Goal: Task Accomplishment & Management: Manage account settings

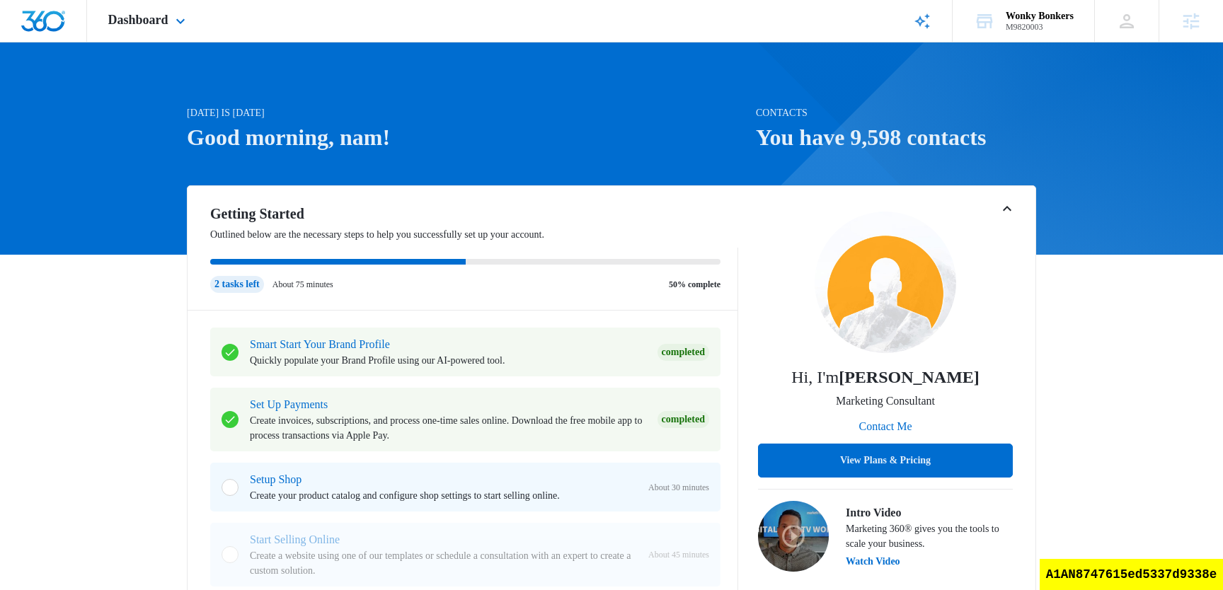
click at [147, 38] on div "Dashboard Apps Reputation Websites Forms CRM Email Social Shop Scheduling Payme…" at bounding box center [148, 21] width 123 height 42
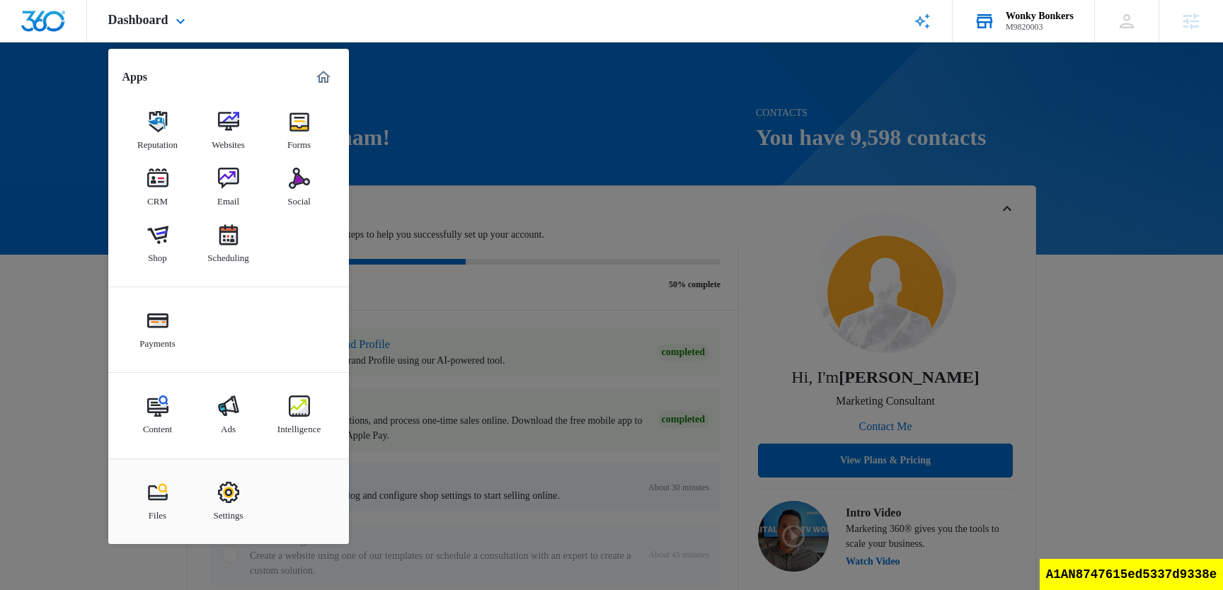
click at [1039, 18] on div "Wonky Bonkers" at bounding box center [1040, 16] width 68 height 11
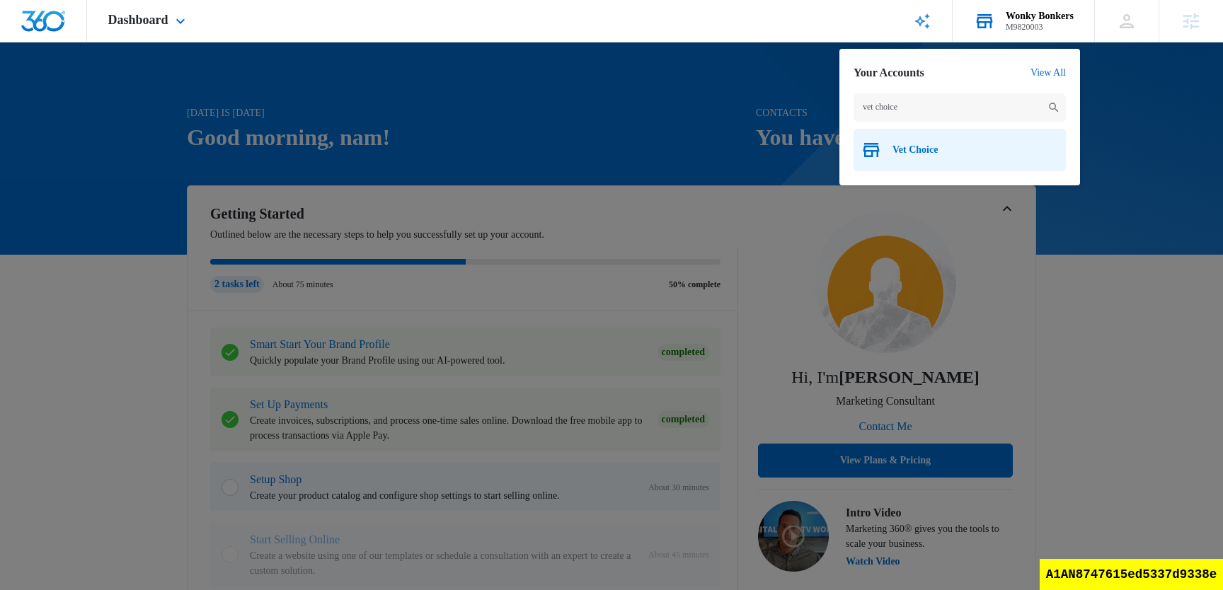
type input "vet choice"
click at [934, 159] on div "Vet Choice" at bounding box center [960, 150] width 212 height 42
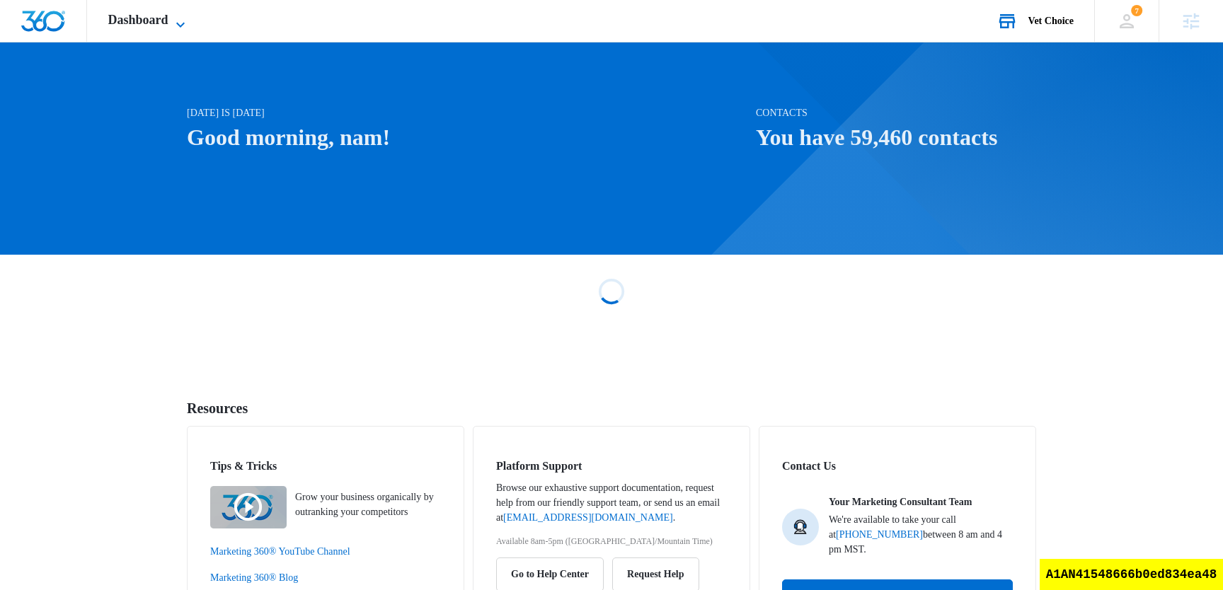
click at [152, 22] on span "Dashboard" at bounding box center [138, 20] width 60 height 15
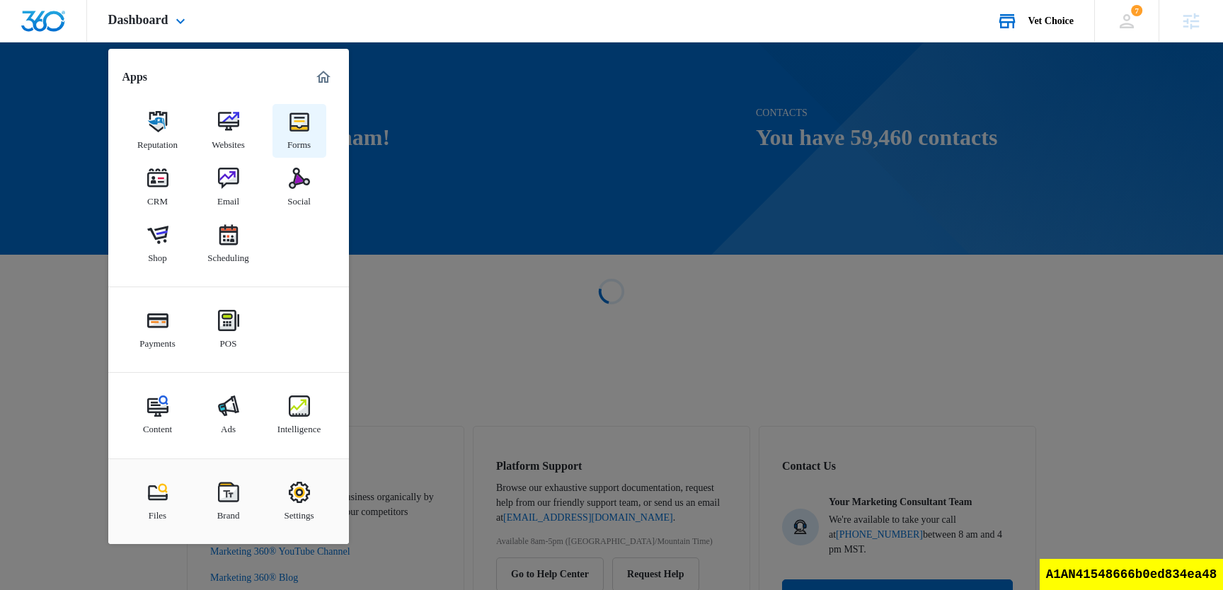
click at [314, 130] on link "Forms" at bounding box center [299, 131] width 54 height 54
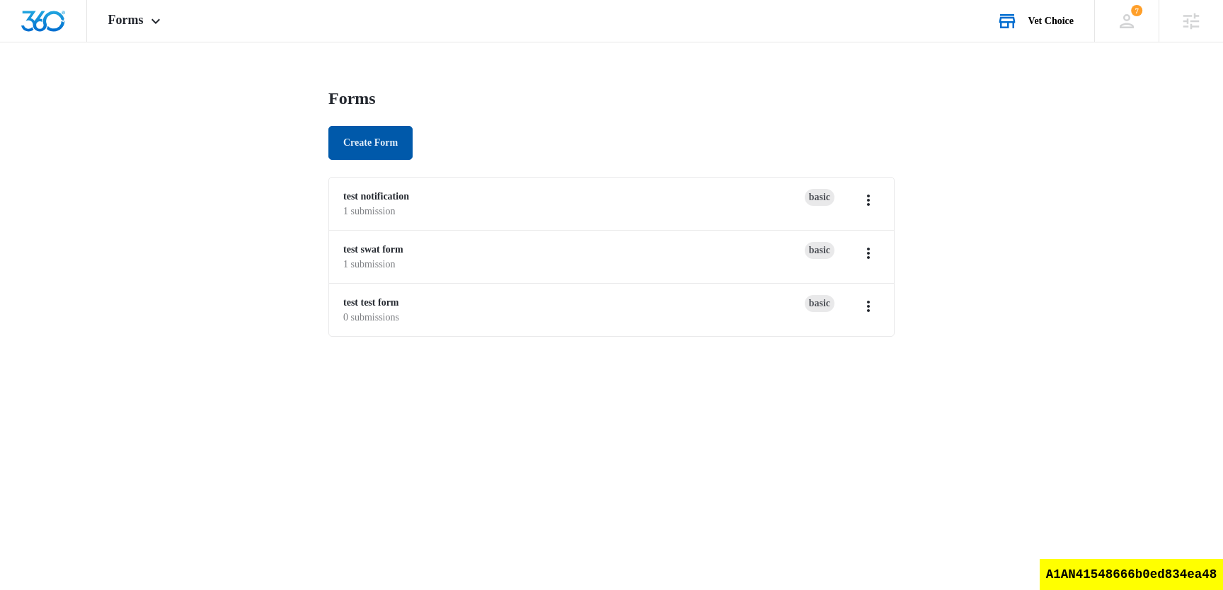
click at [385, 150] on button "Create Form" at bounding box center [370, 143] width 84 height 34
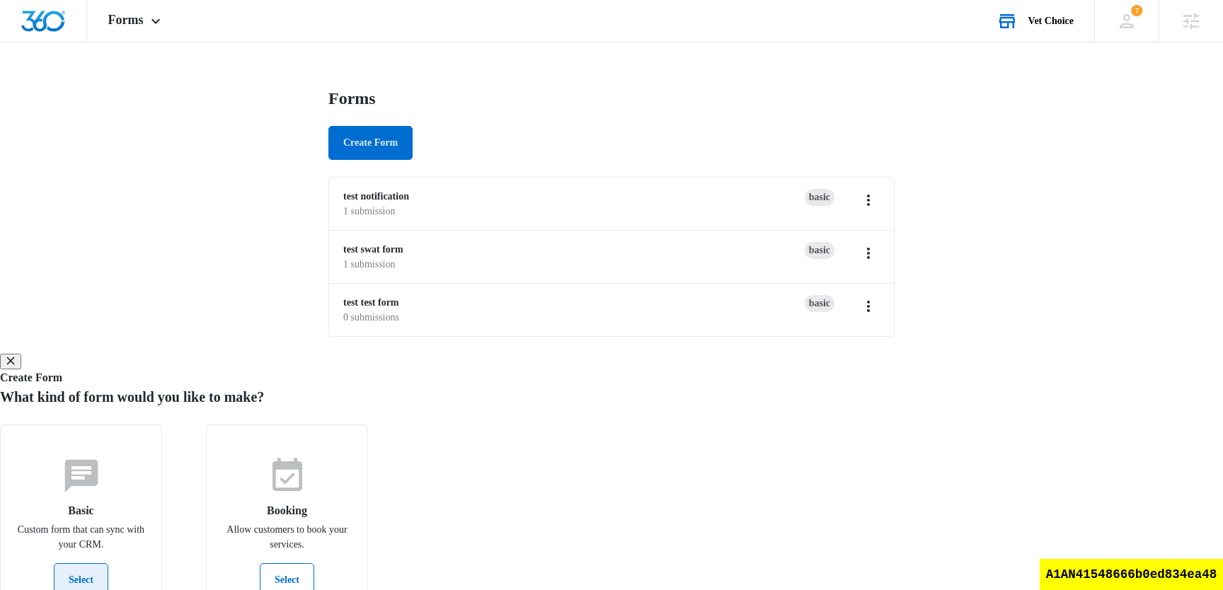
click at [108, 563] on button "Select" at bounding box center [81, 580] width 54 height 34
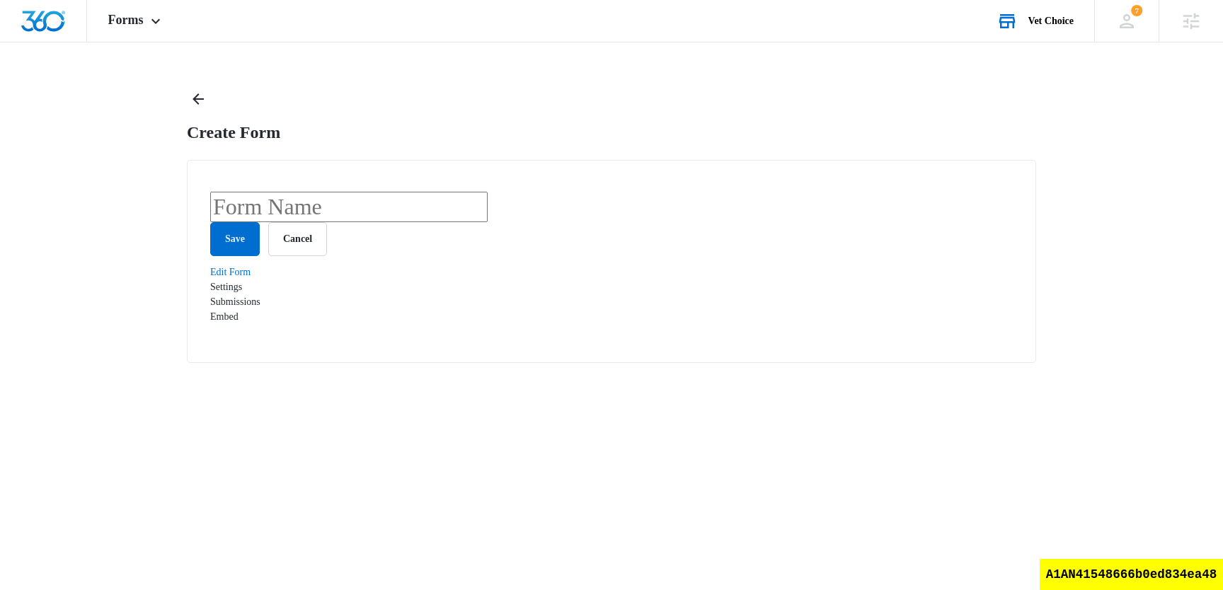
click at [473, 210] on input "text" at bounding box center [348, 207] width 277 height 30
type input "my form for typesense"
click at [239, 256] on button "Save" at bounding box center [235, 239] width 50 height 34
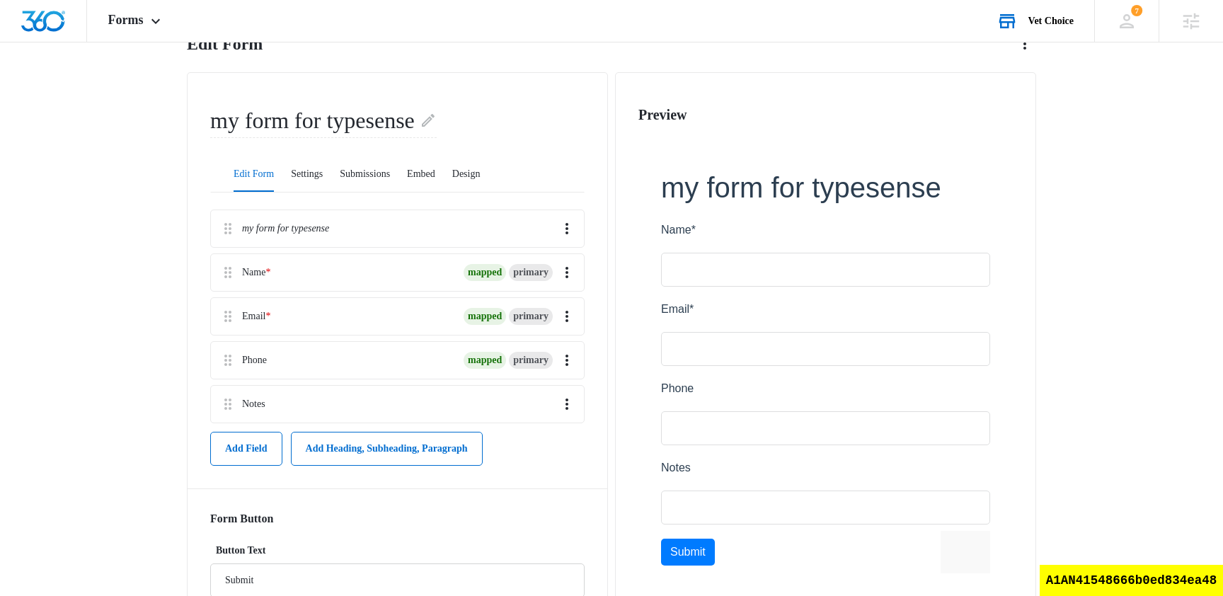
scroll to position [106, 0]
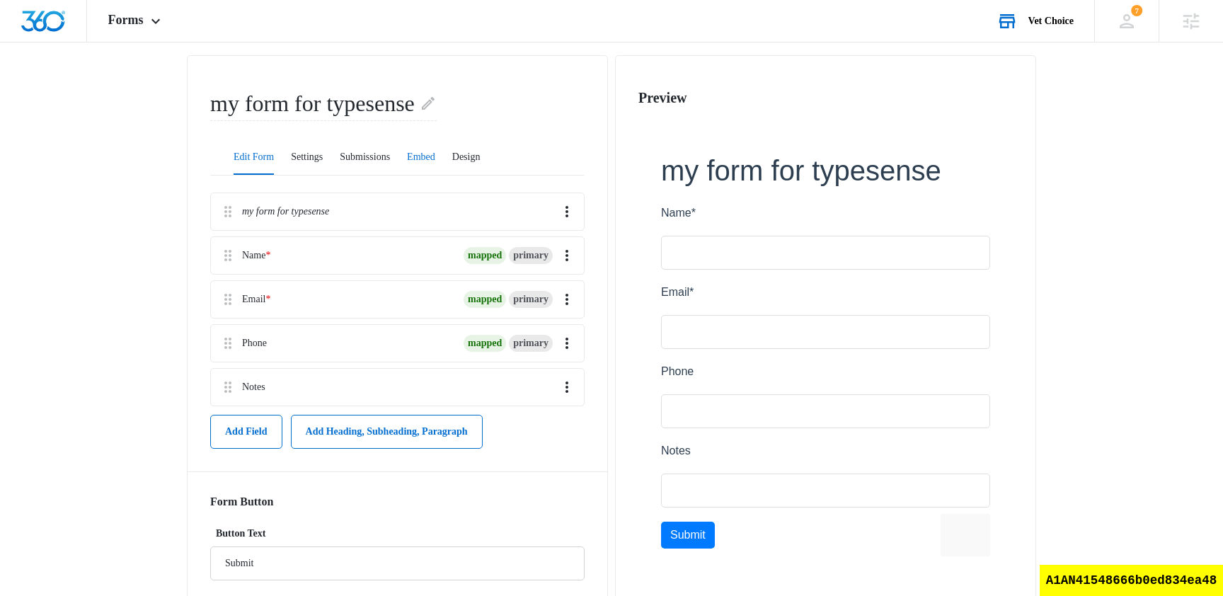
click at [435, 156] on button "Embed" at bounding box center [421, 158] width 28 height 34
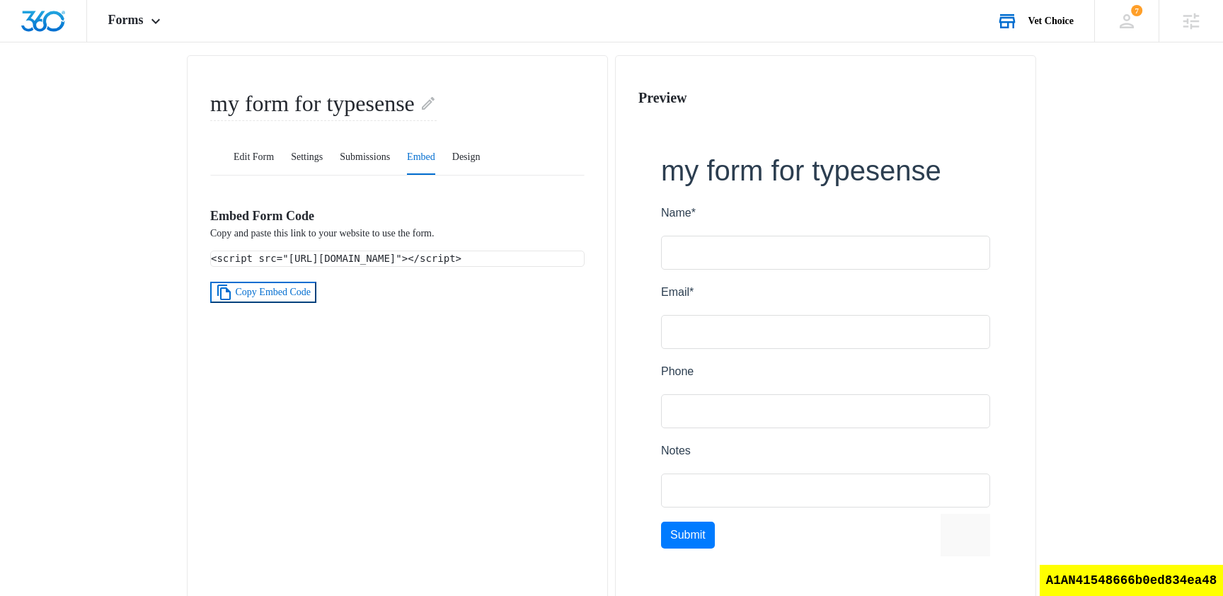
drag, startPoint x: 481, startPoint y: 291, endPoint x: 208, endPoint y: 257, distance: 275.3
click at [208, 257] on div "my form for typesense Edit Form Settings Submissions Embed Design Embed Form Co…" at bounding box center [397, 335] width 421 height 561
copy code "<script src="https://stage.marketing360.com/forms/loader/load.js?id=689e1f7b51f…"
click at [1147, 578] on div "A1AN41548666b0ed834ea48" at bounding box center [1131, 580] width 183 height 31
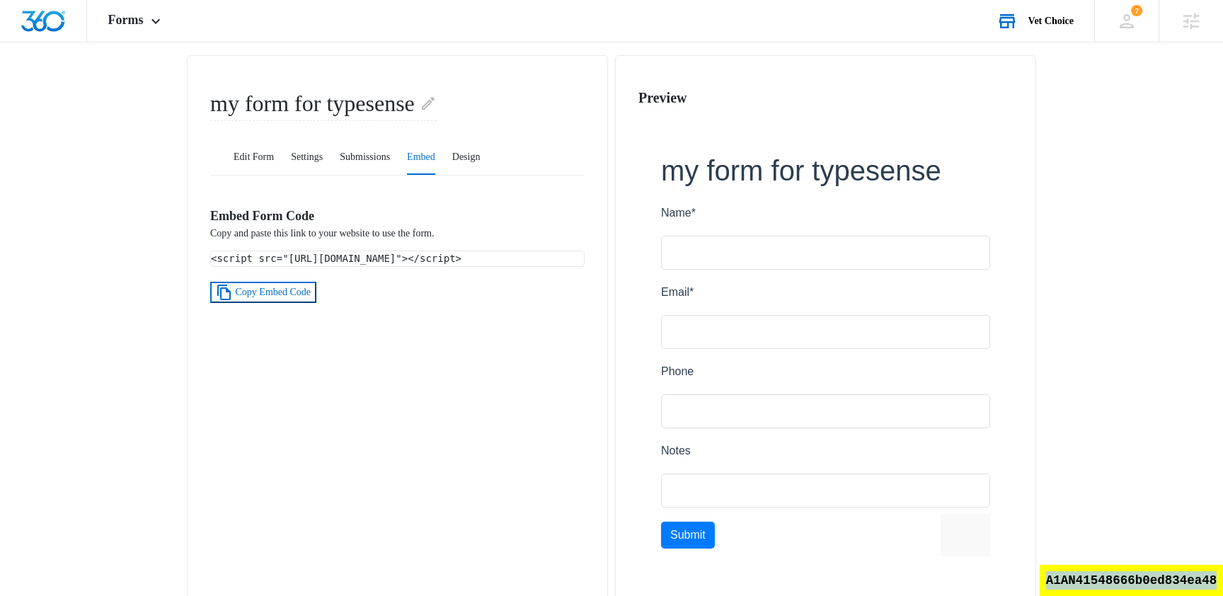
copy div "A1AN41548666b0ed834ea48"
click at [1161, 575] on div "A1AN41548666b0ed834ea48" at bounding box center [1131, 580] width 183 height 31
copy div "A1AN41548666b0ed834ea48"
click at [1159, 582] on div "A1AN41548666b0ed834ea48" at bounding box center [1131, 580] width 183 height 31
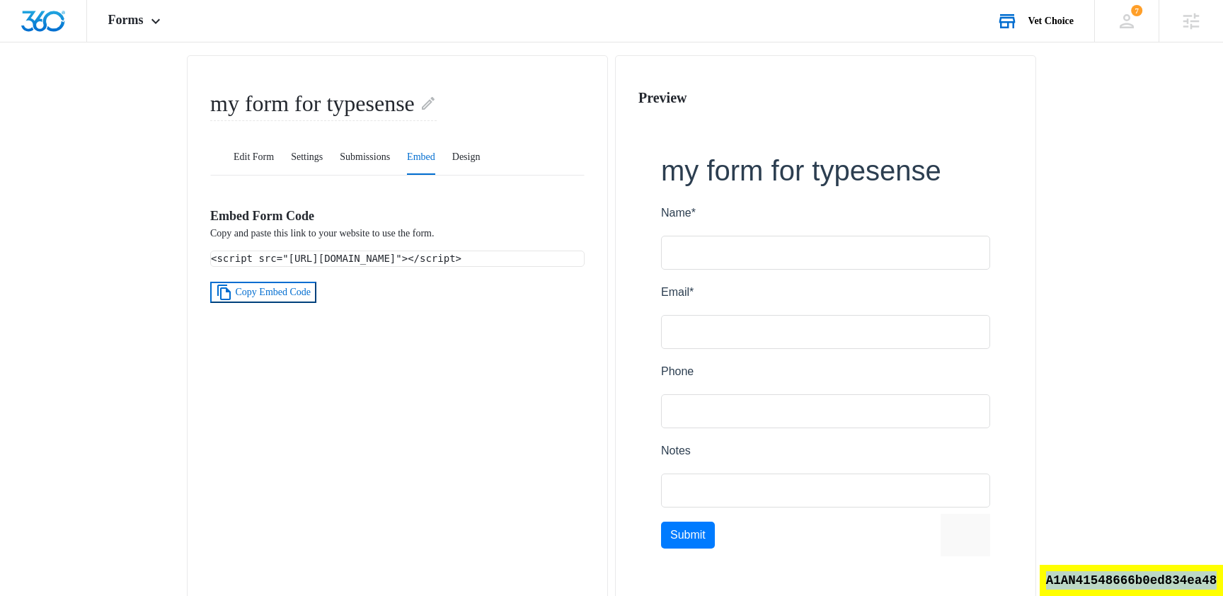
click at [1159, 582] on div "A1AN41548666b0ed834ea48" at bounding box center [1131, 580] width 183 height 31
click at [139, 25] on span "Forms" at bounding box center [125, 20] width 35 height 15
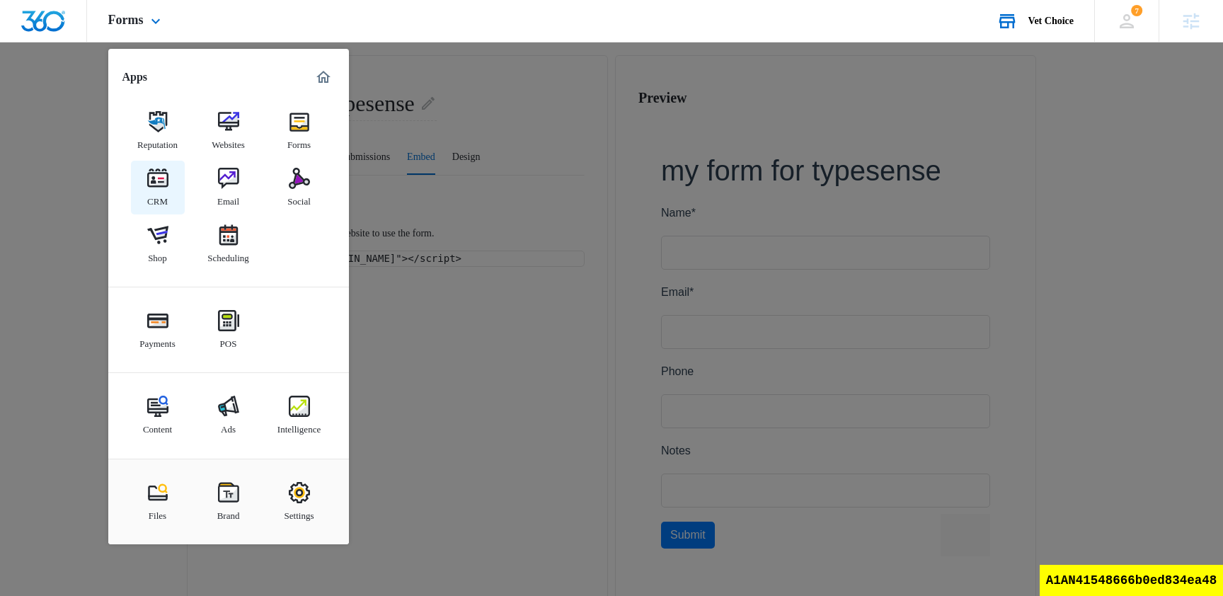
click at [168, 198] on div "CRM" at bounding box center [157, 198] width 21 height 18
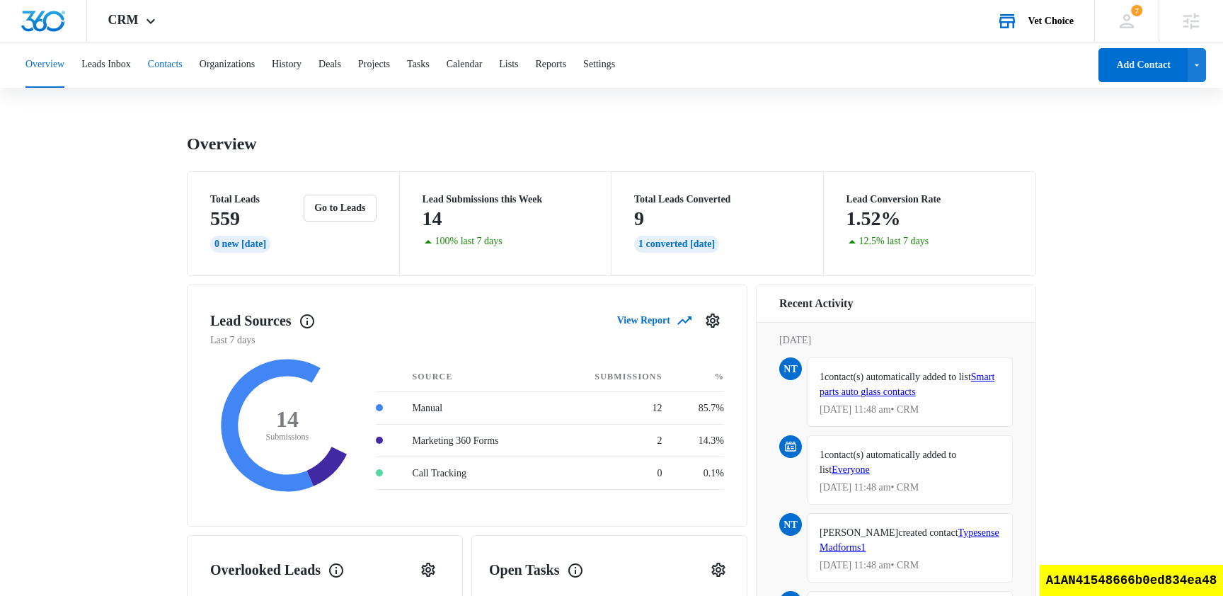
click at [174, 73] on button "Contacts" at bounding box center [165, 64] width 35 height 45
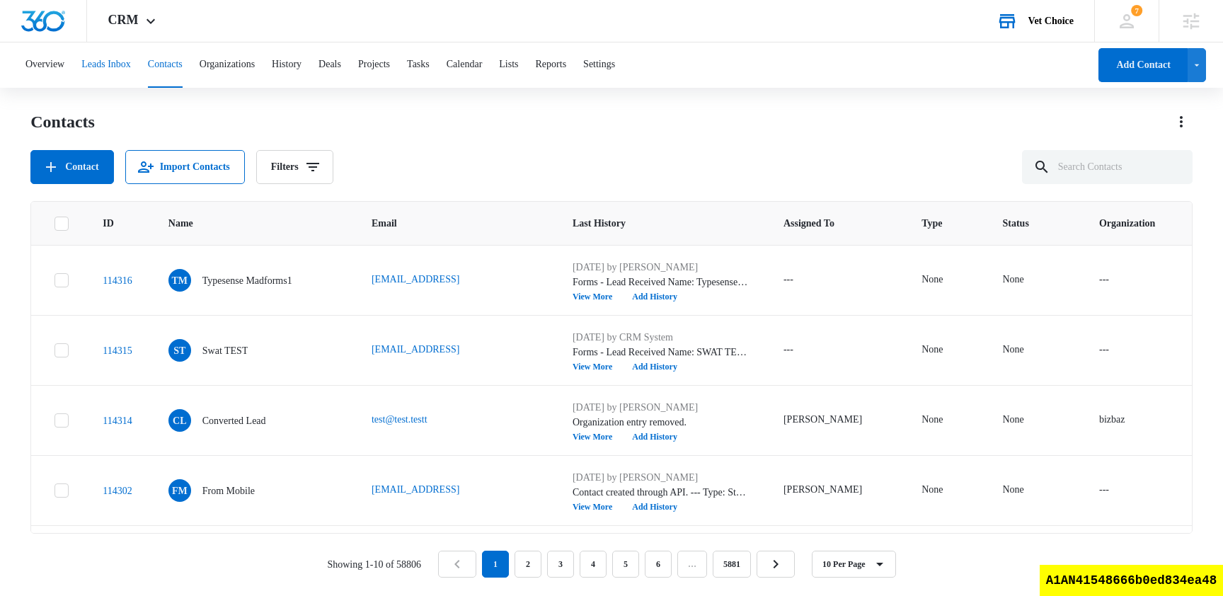
click at [110, 59] on button "Leads Inbox" at bounding box center [106, 64] width 50 height 45
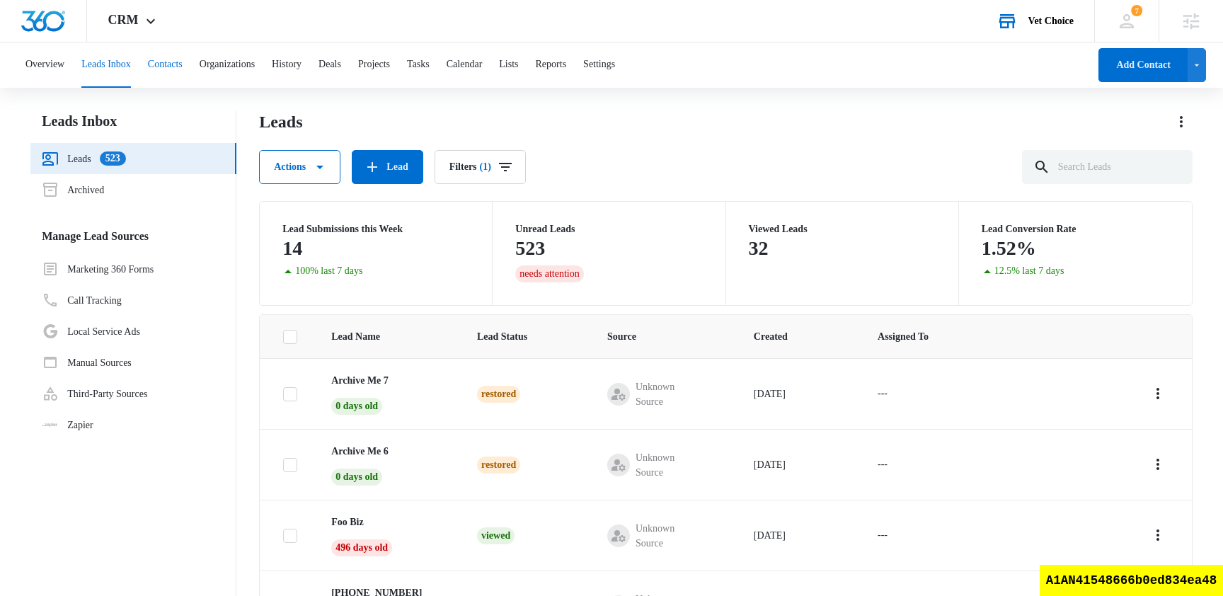
click at [178, 71] on button "Contacts" at bounding box center [165, 64] width 35 height 45
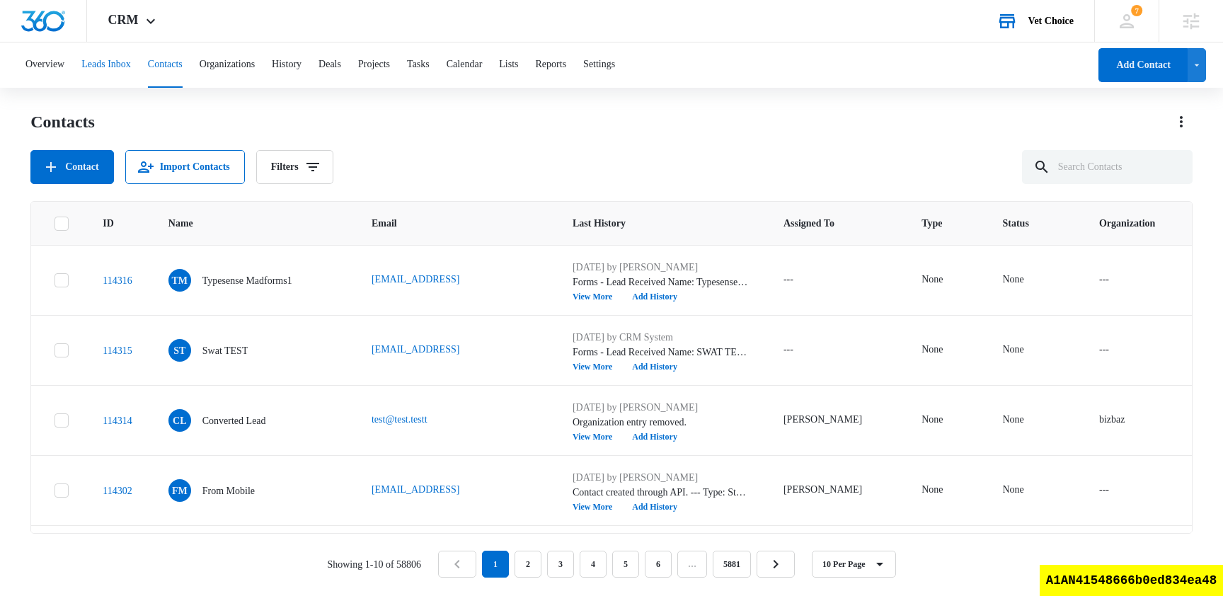
click at [117, 75] on button "Leads Inbox" at bounding box center [106, 64] width 50 height 45
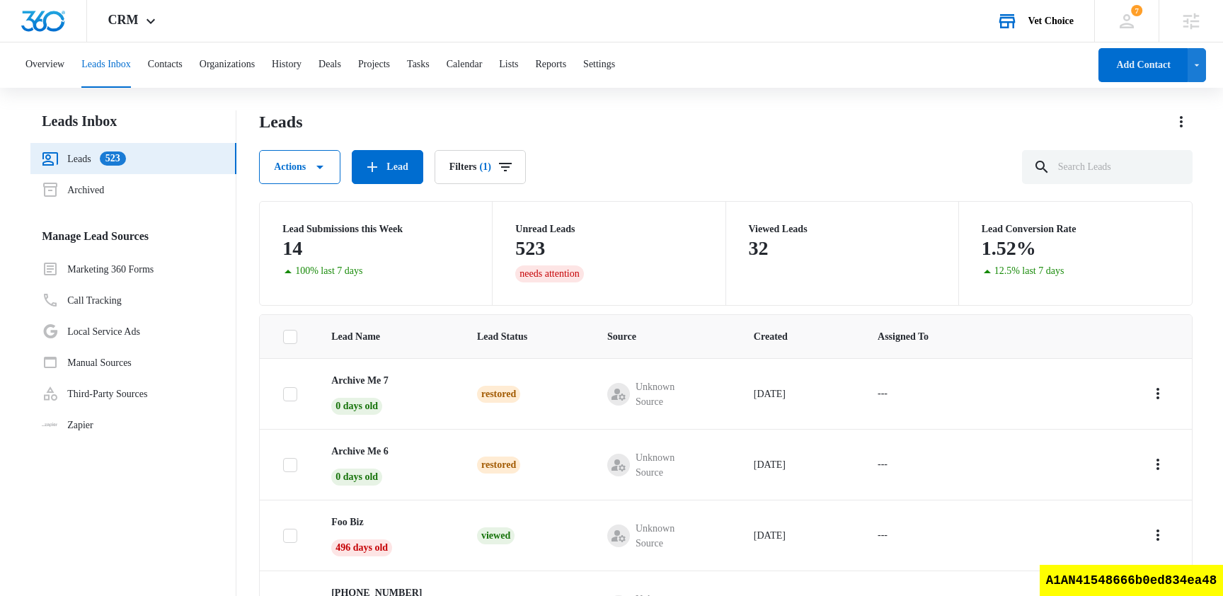
scroll to position [306, 0]
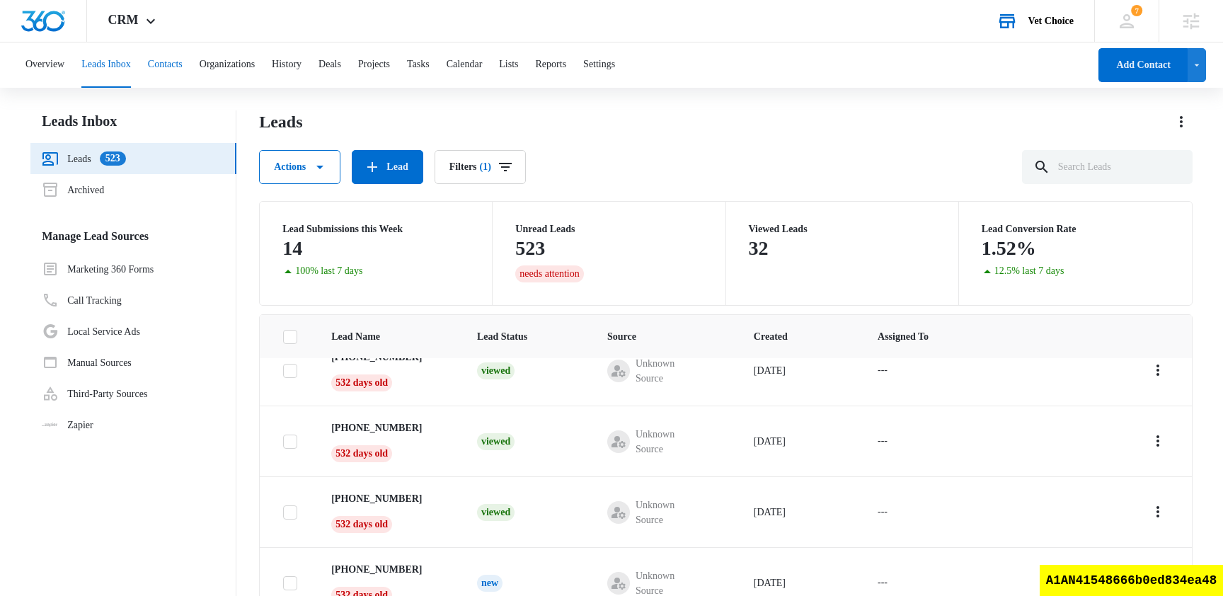
click at [183, 66] on button "Contacts" at bounding box center [165, 64] width 35 height 45
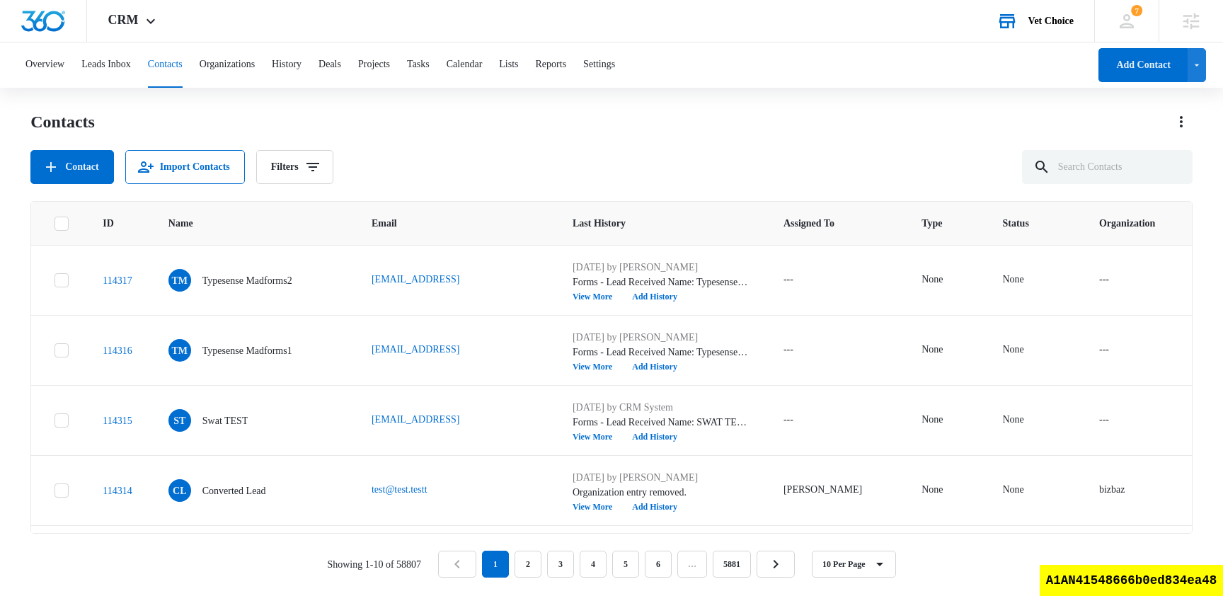
click at [1052, 20] on div "Vet Choice" at bounding box center [1050, 21] width 45 height 11
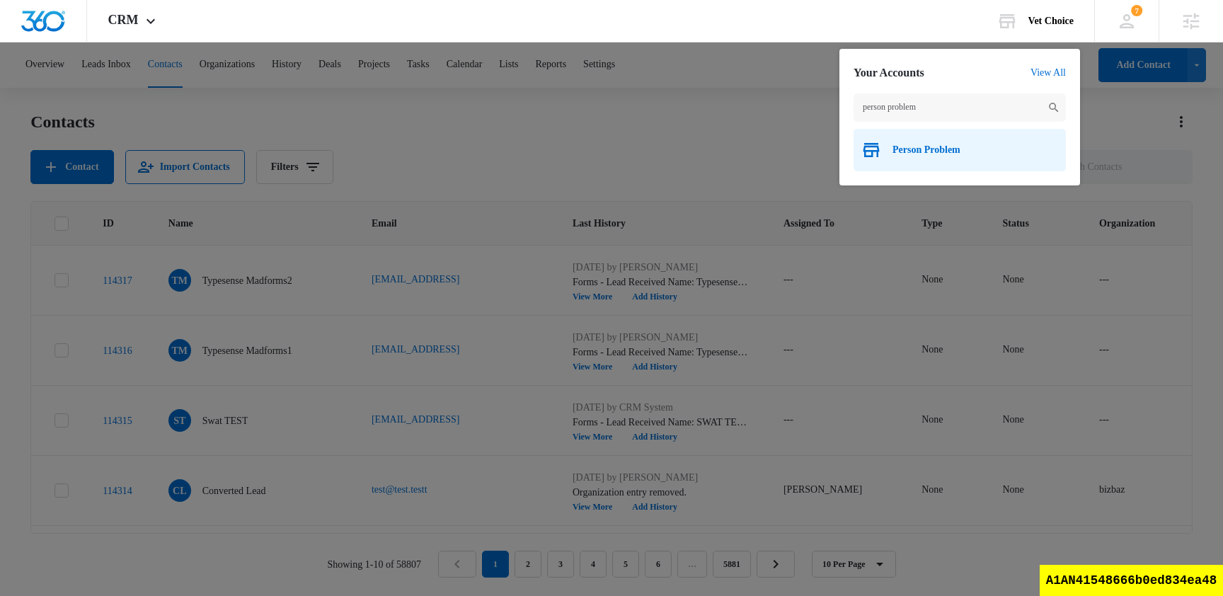
type input "person problem"
click at [960, 155] on span "Person Problem" at bounding box center [926, 149] width 68 height 11
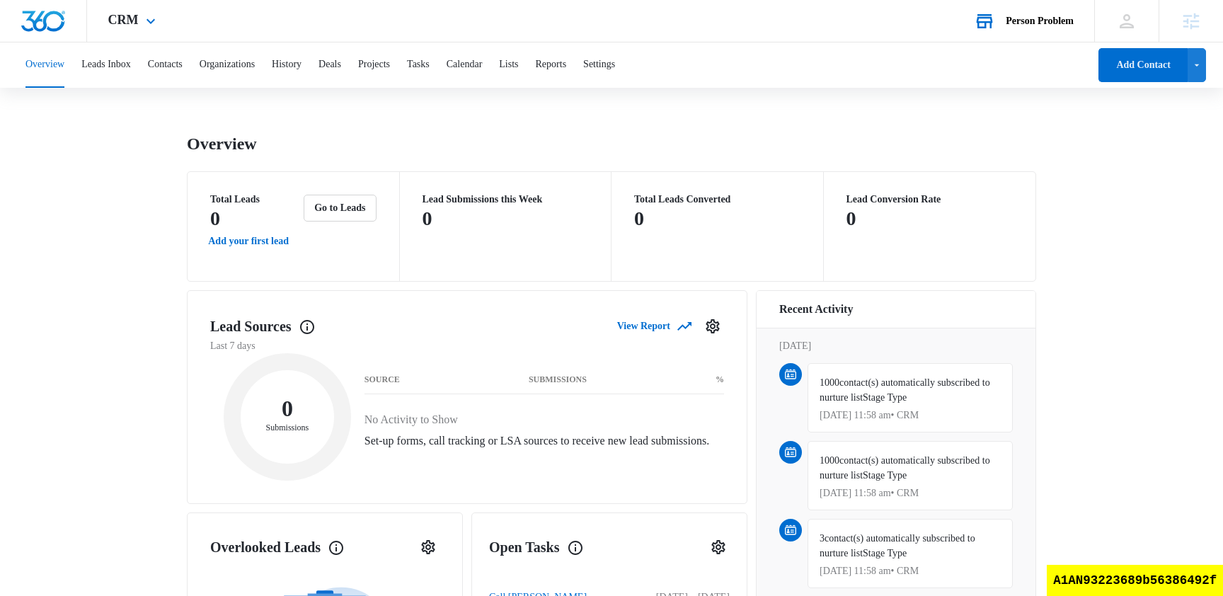
click at [1057, 4] on div "Person Problem Your Accounts View All" at bounding box center [1024, 21] width 142 height 42
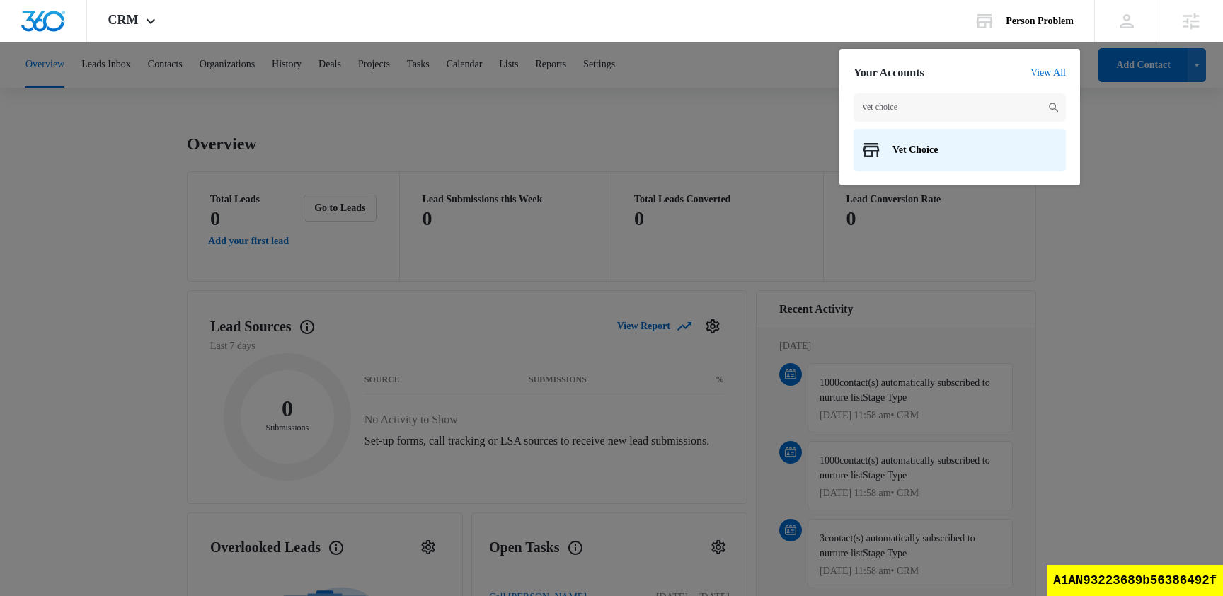
type input "vet choice"
click at [904, 143] on div "Vet Choice" at bounding box center [960, 150] width 212 height 42
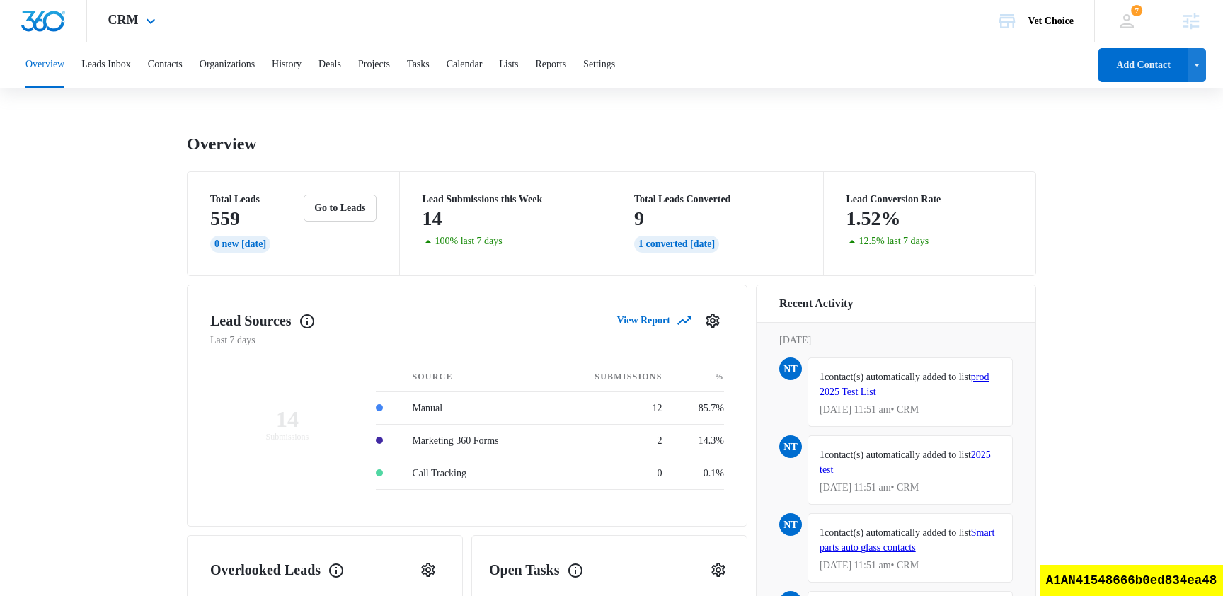
click at [142, 35] on div "CRM Apps Reputation Websites Forms CRM Email Social Shop Scheduling Payments PO…" at bounding box center [133, 21] width 93 height 42
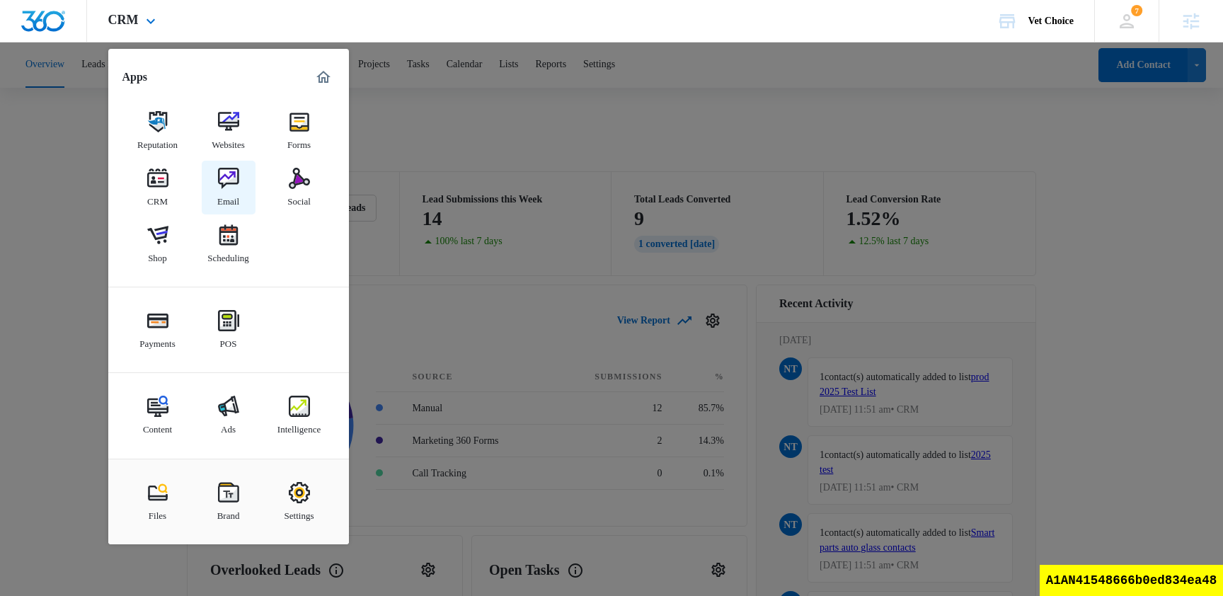
click at [232, 191] on div "Email" at bounding box center [228, 198] width 22 height 18
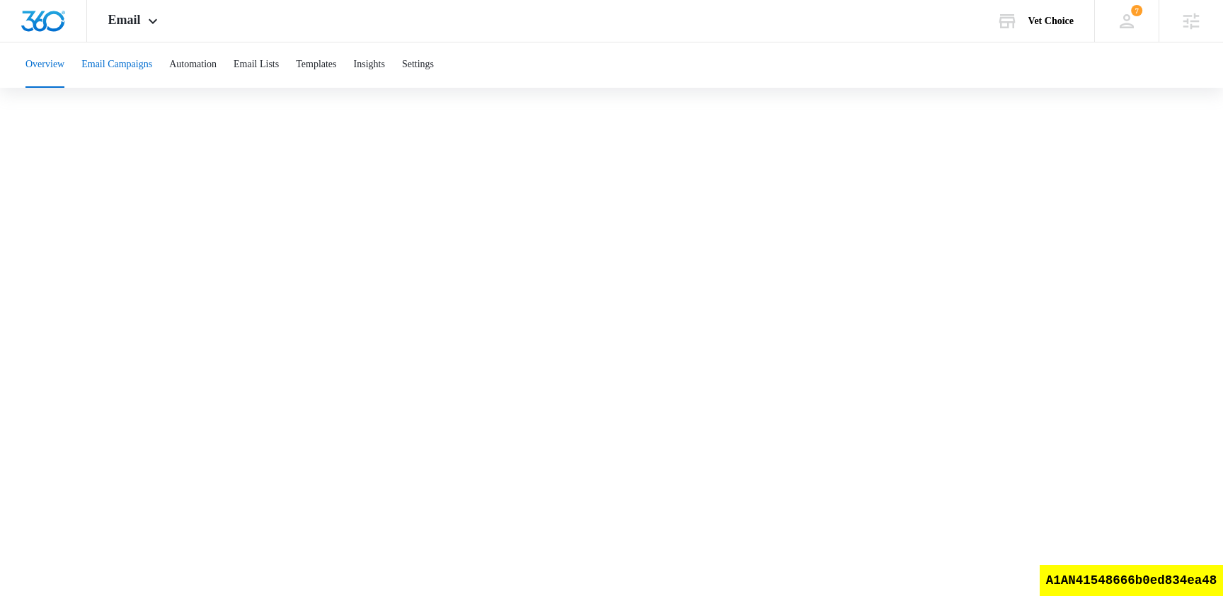
click at [133, 74] on button "Email Campaigns" at bounding box center [116, 64] width 71 height 45
click at [277, 59] on button "Email Lists" at bounding box center [256, 64] width 45 height 45
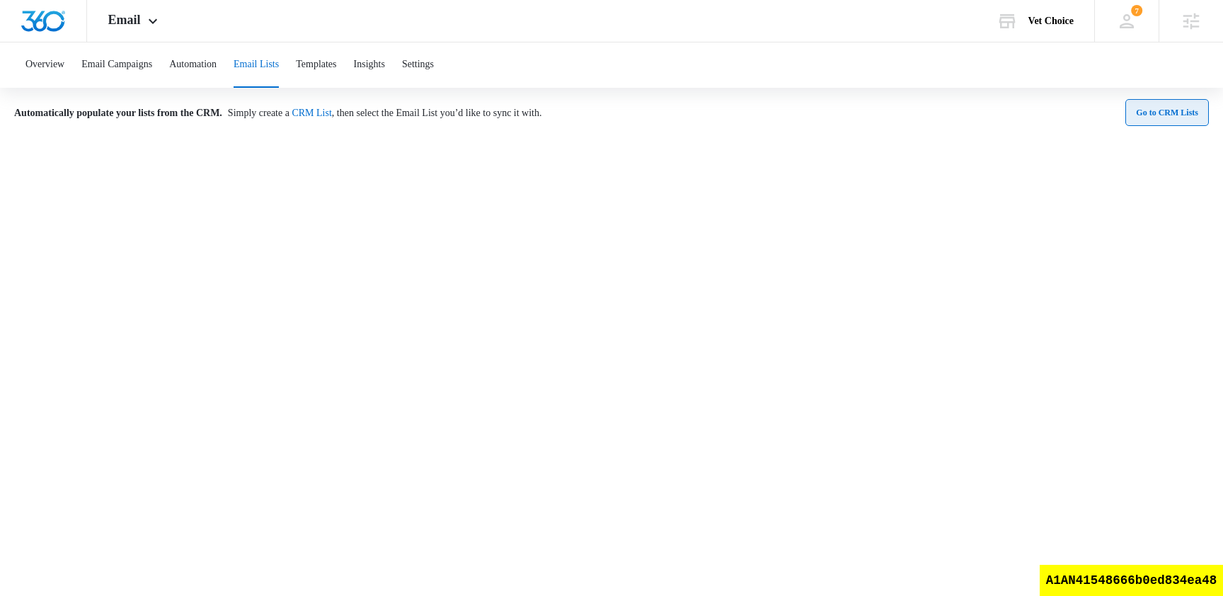
click at [1181, 114] on button "Go to CRM Lists" at bounding box center [1167, 112] width 84 height 27
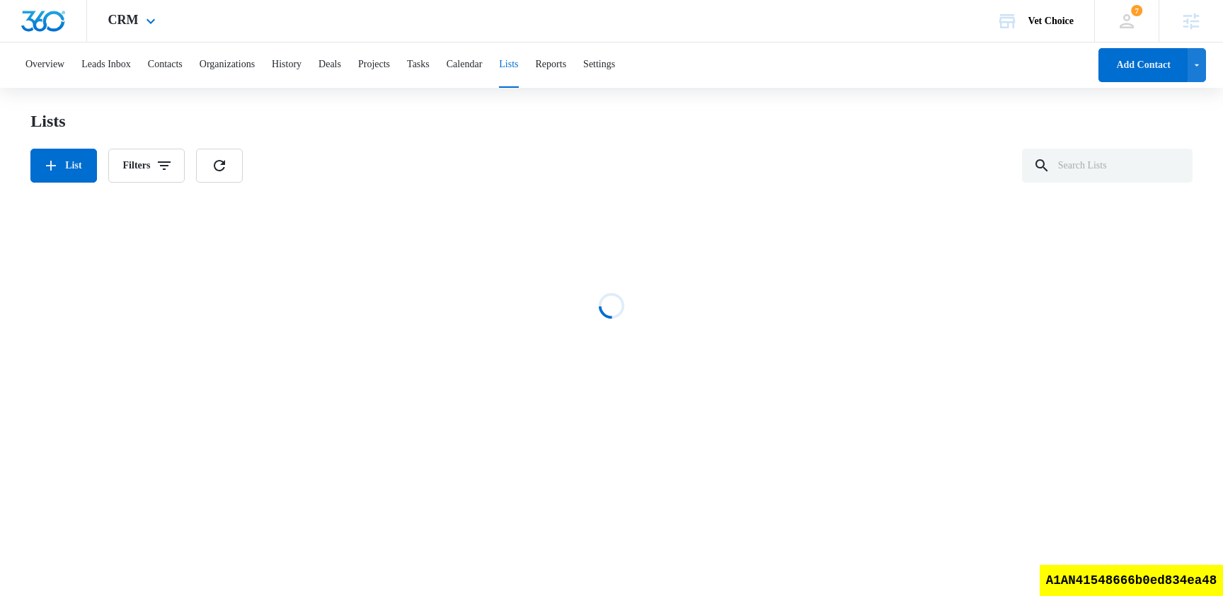
click at [129, 28] on div "CRM Apps Reputation Websites Forms CRM Email Social Shop Scheduling Payments PO…" at bounding box center [133, 21] width 93 height 42
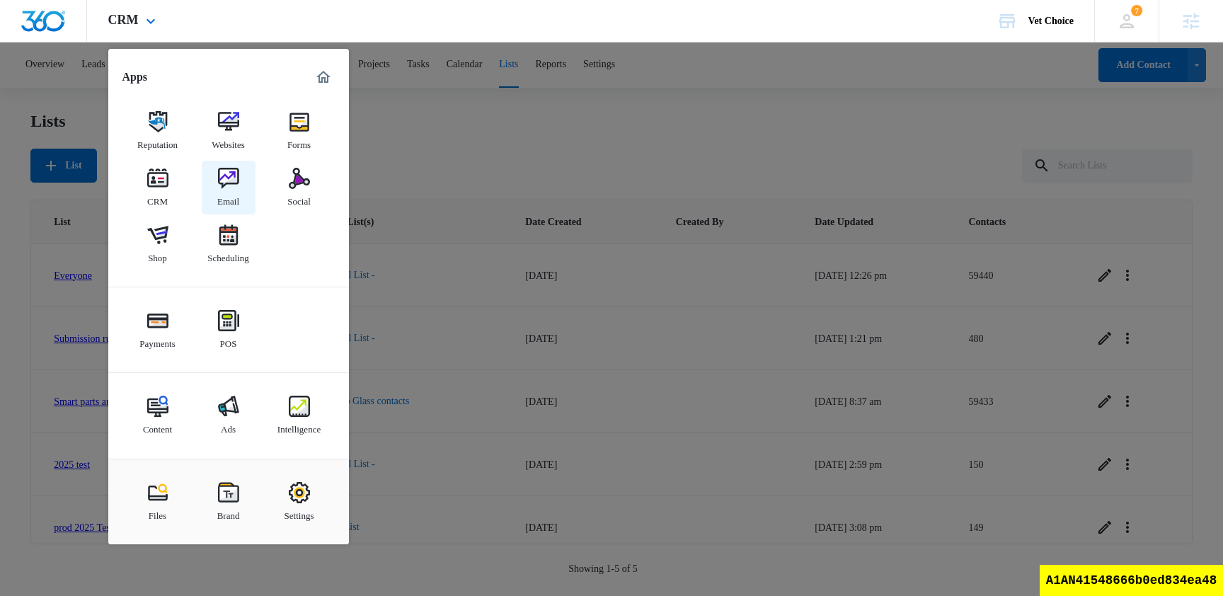
click at [242, 193] on link "Email" at bounding box center [229, 188] width 54 height 54
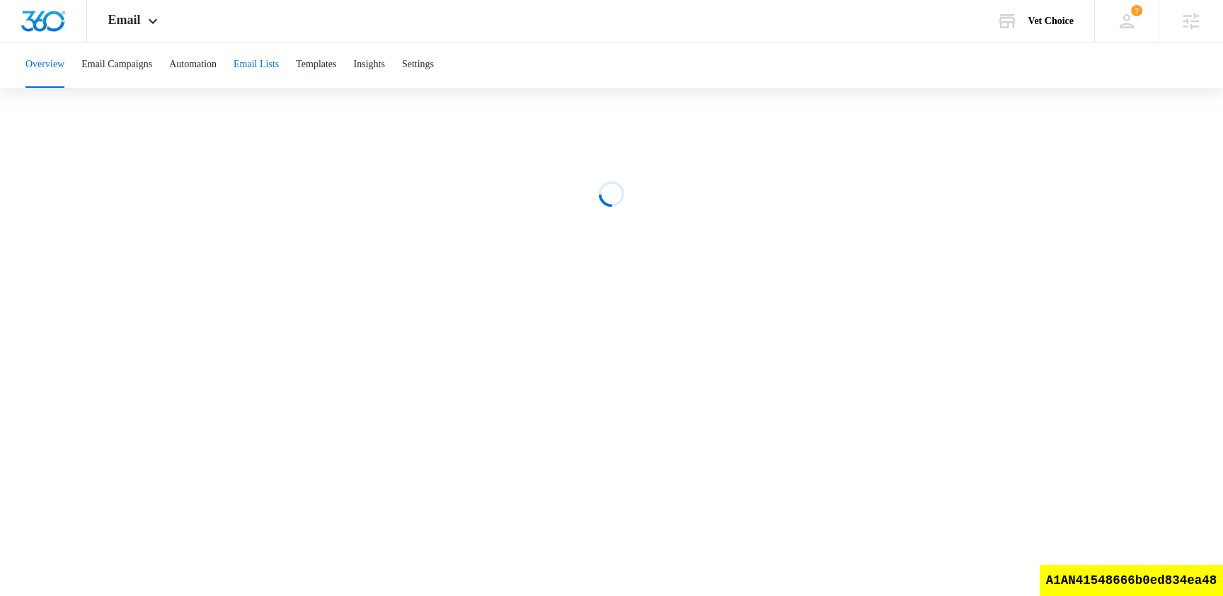
click at [279, 62] on button "Email Lists" at bounding box center [256, 64] width 45 height 45
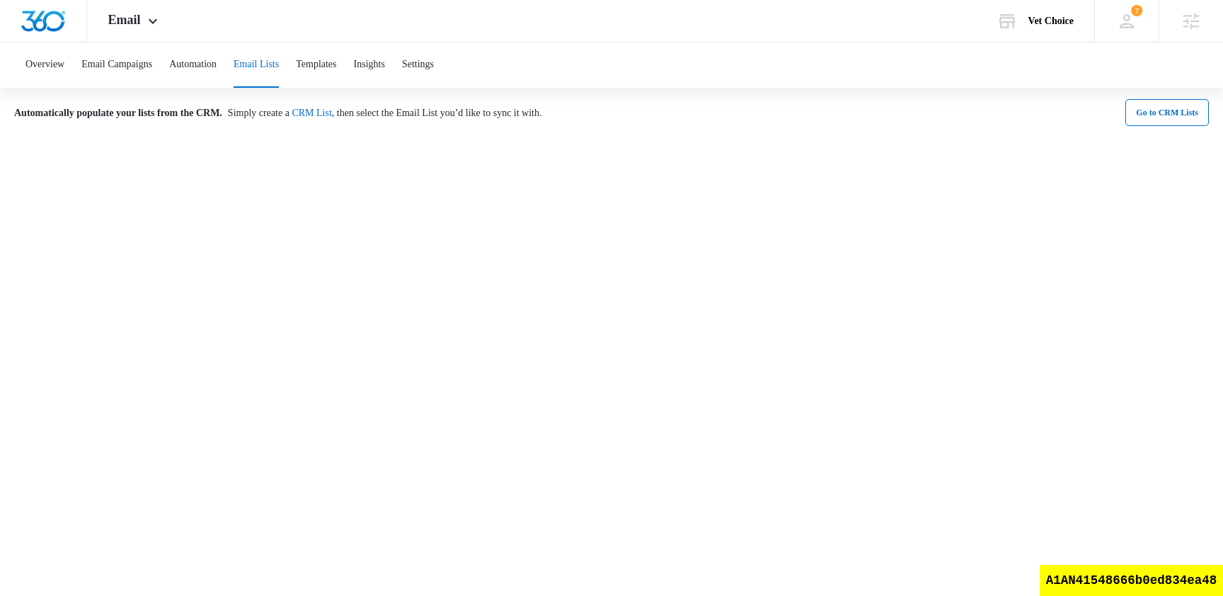
click at [278, 68] on button "Email Lists" at bounding box center [256, 64] width 45 height 45
click at [129, 30] on div "Email Apps Reputation Websites Forms CRM Email Social Shop Scheduling Payments …" at bounding box center [135, 21] width 96 height 42
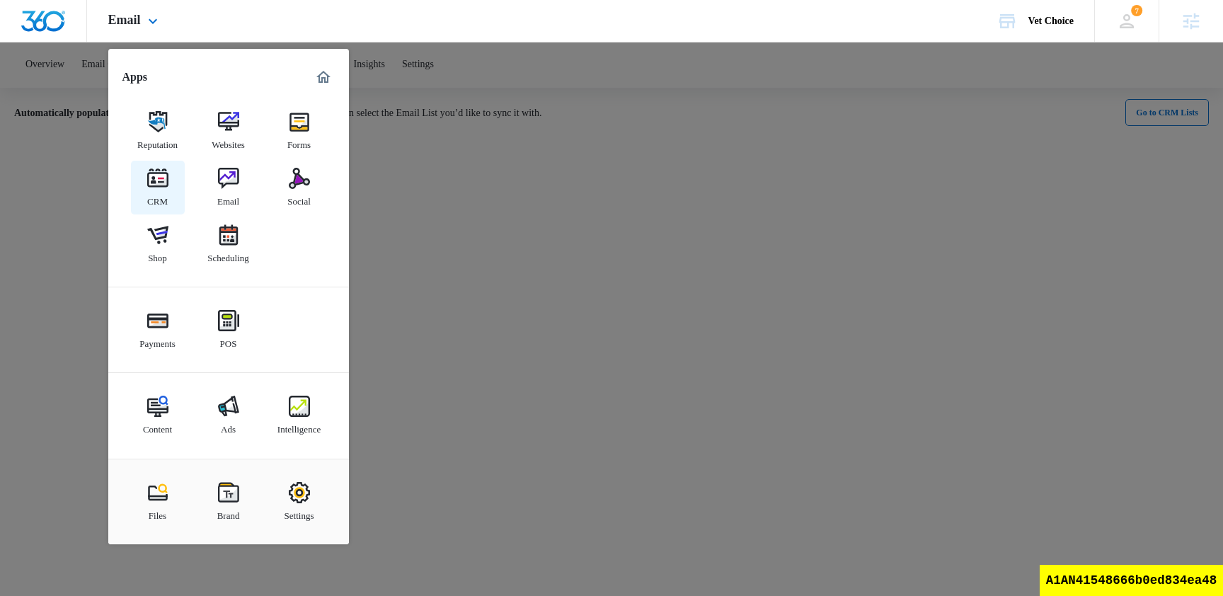
click at [168, 173] on link "CRM" at bounding box center [158, 188] width 54 height 54
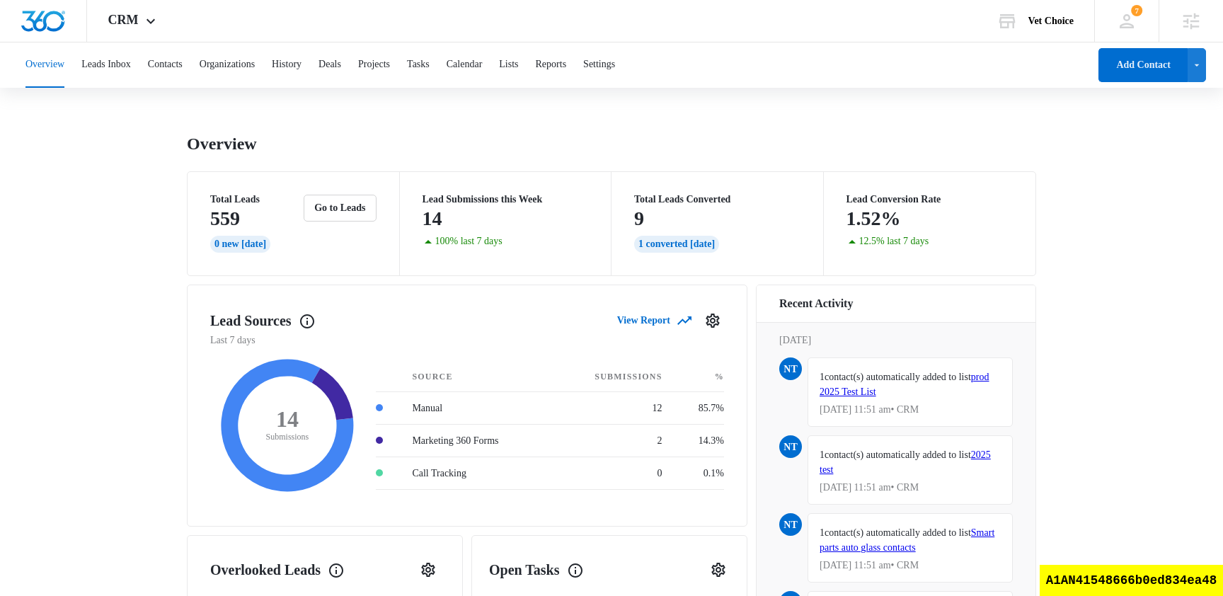
click at [575, 62] on div "Overview Leads Inbox Contacts Organizations History Deals Projects Tasks Calend…" at bounding box center [553, 64] width 1072 height 45
click at [205, 54] on div "Overview Leads Inbox Contacts Organizations History Deals Projects Tasks Calend…" at bounding box center [553, 64] width 1072 height 45
click at [183, 66] on button "Contacts" at bounding box center [165, 64] width 35 height 45
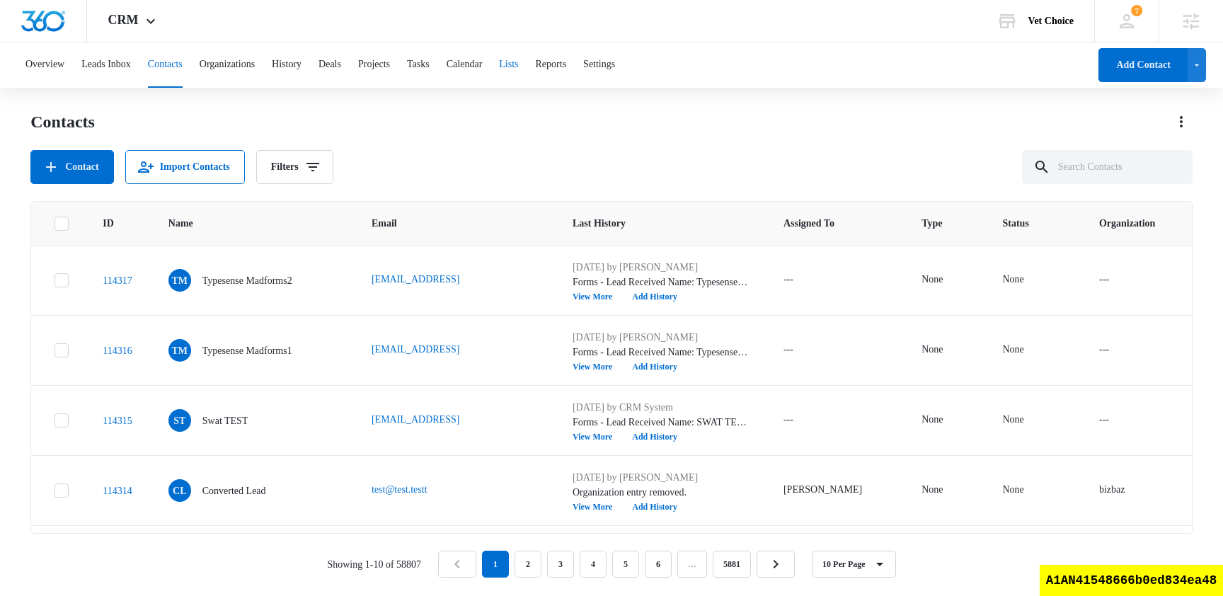
click at [518, 69] on button "Lists" at bounding box center [508, 64] width 19 height 45
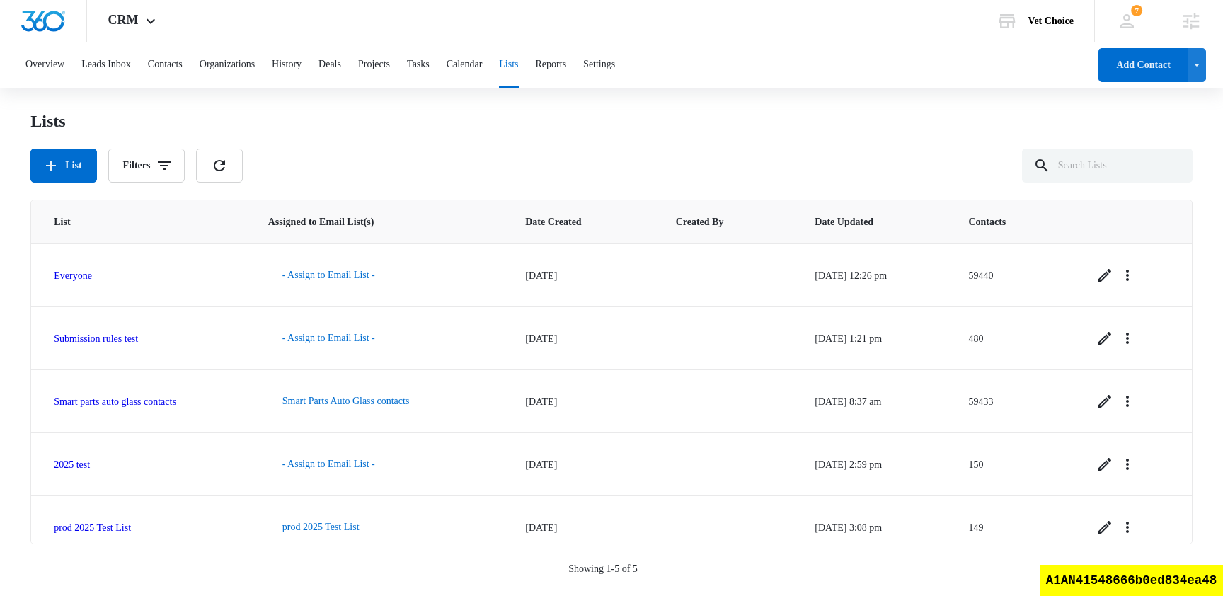
scroll to position [15, 0]
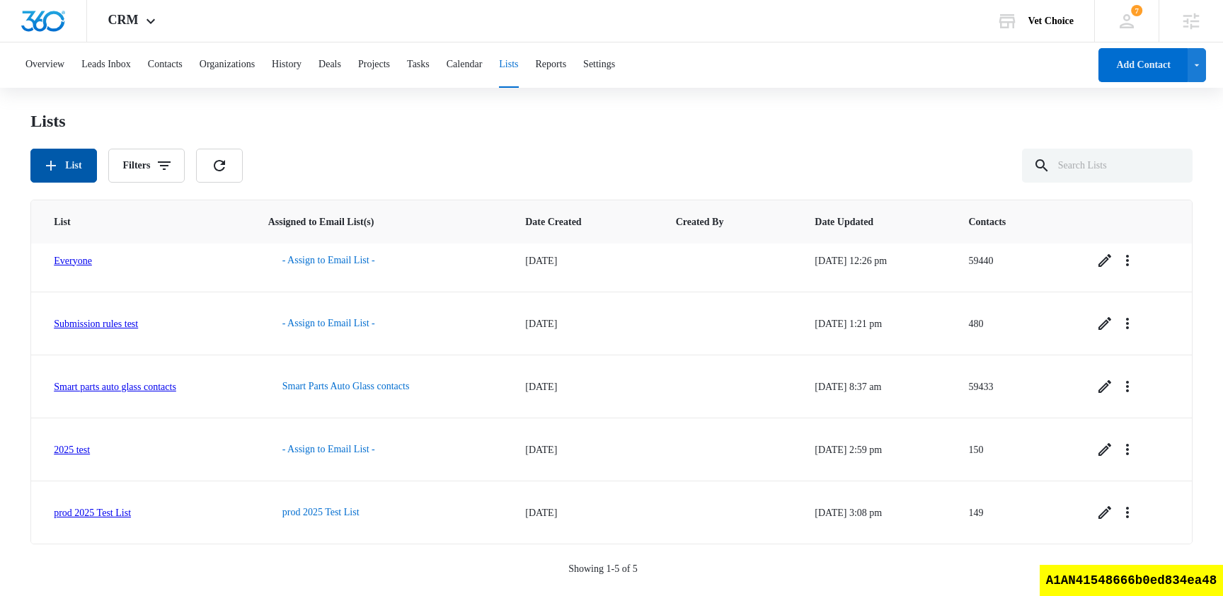
click at [67, 161] on button "List" at bounding box center [63, 166] width 66 height 34
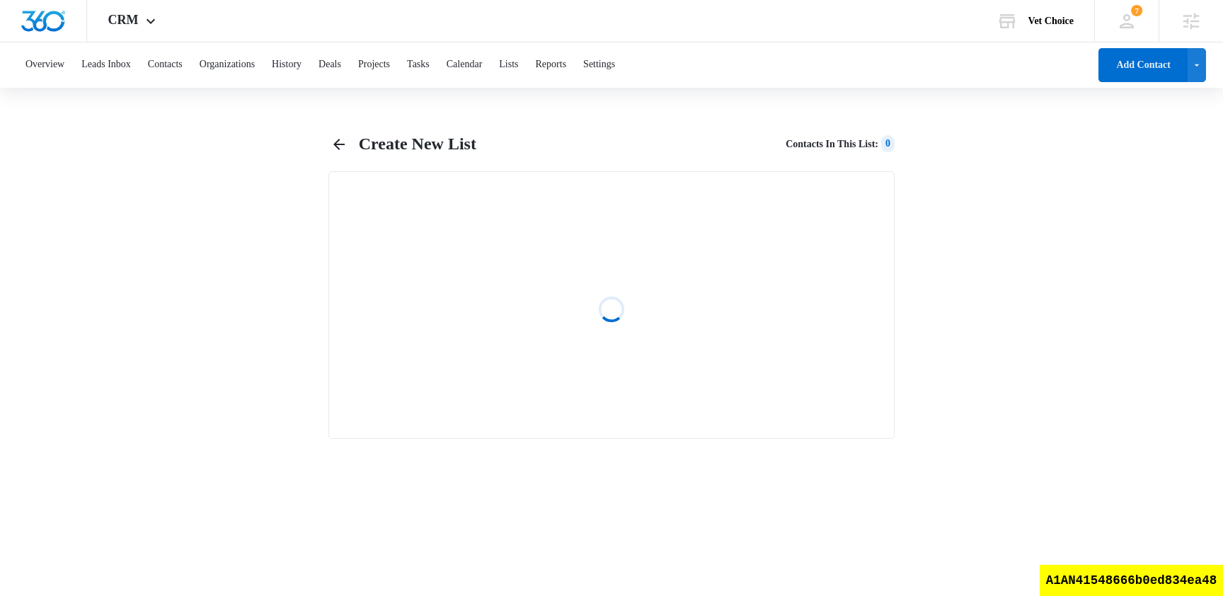
select select "31"
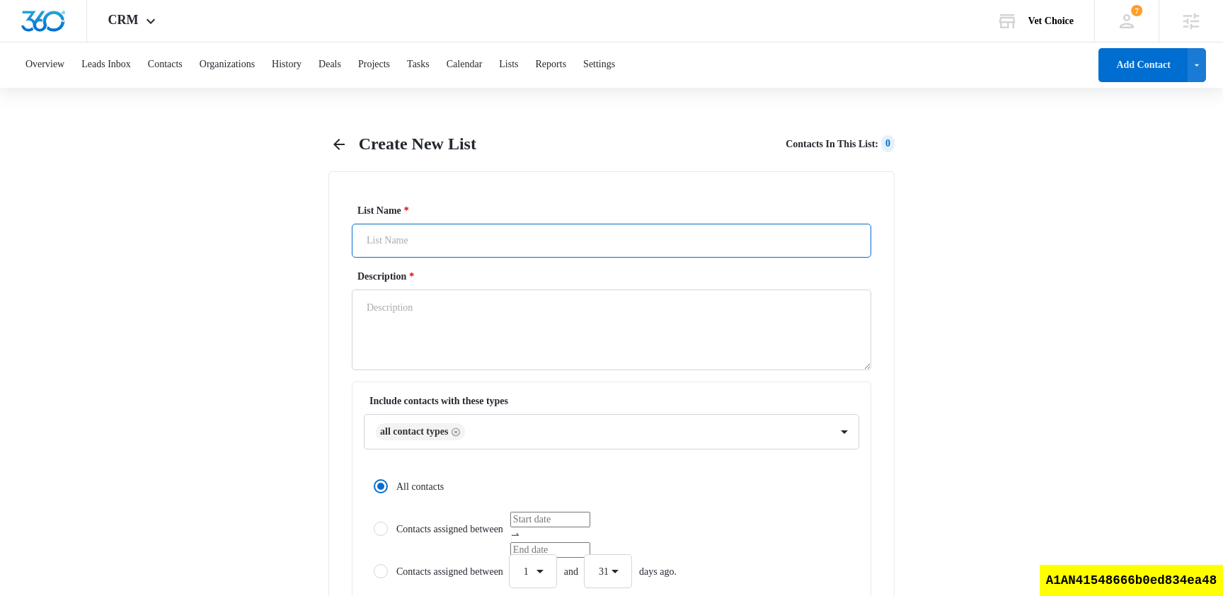
click at [486, 243] on input "List Name *" at bounding box center [611, 241] width 519 height 34
type input "email type list"
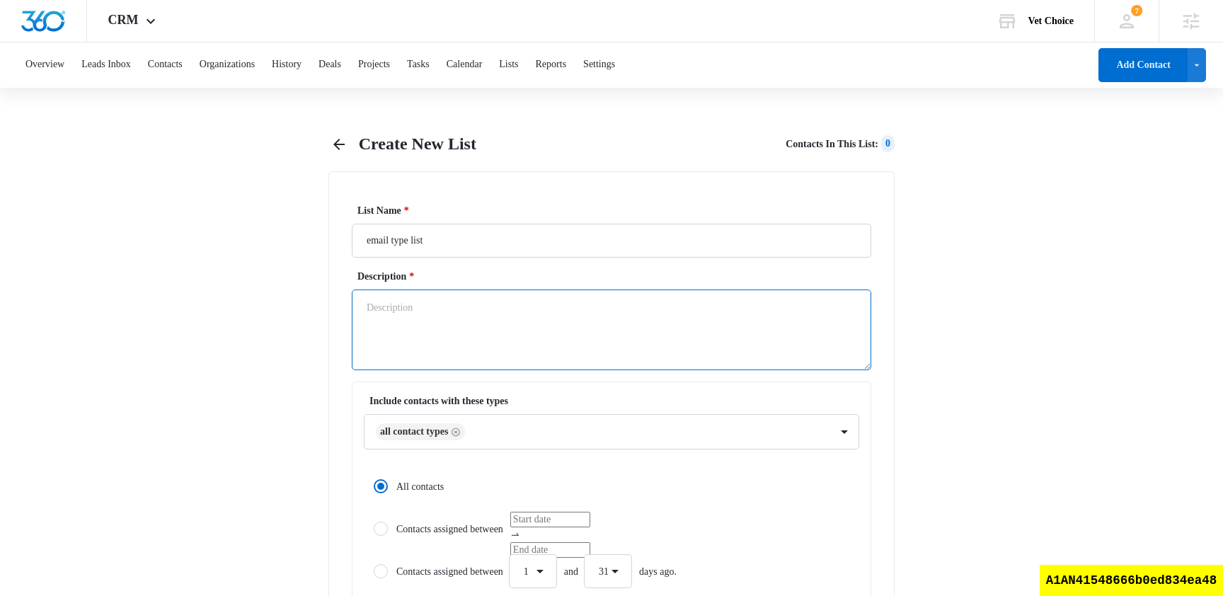
click at [505, 357] on textarea "Description *" at bounding box center [611, 329] width 519 height 81
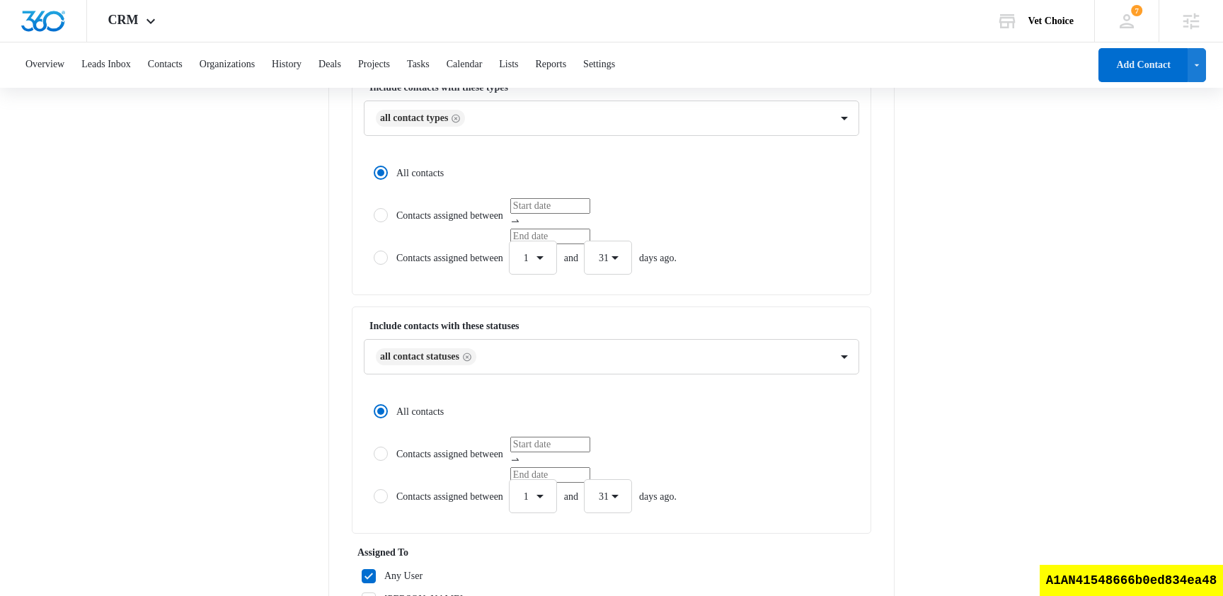
scroll to position [283, 0]
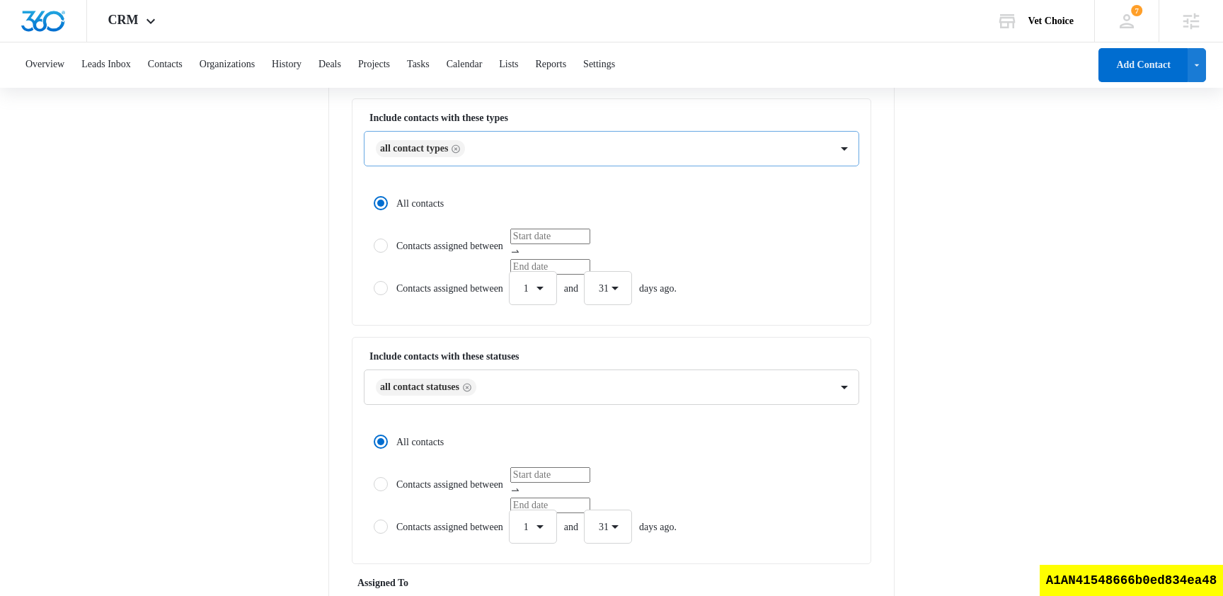
click at [461, 144] on icon "Remove All Contact Types" at bounding box center [456, 148] width 8 height 8
type textarea "test"
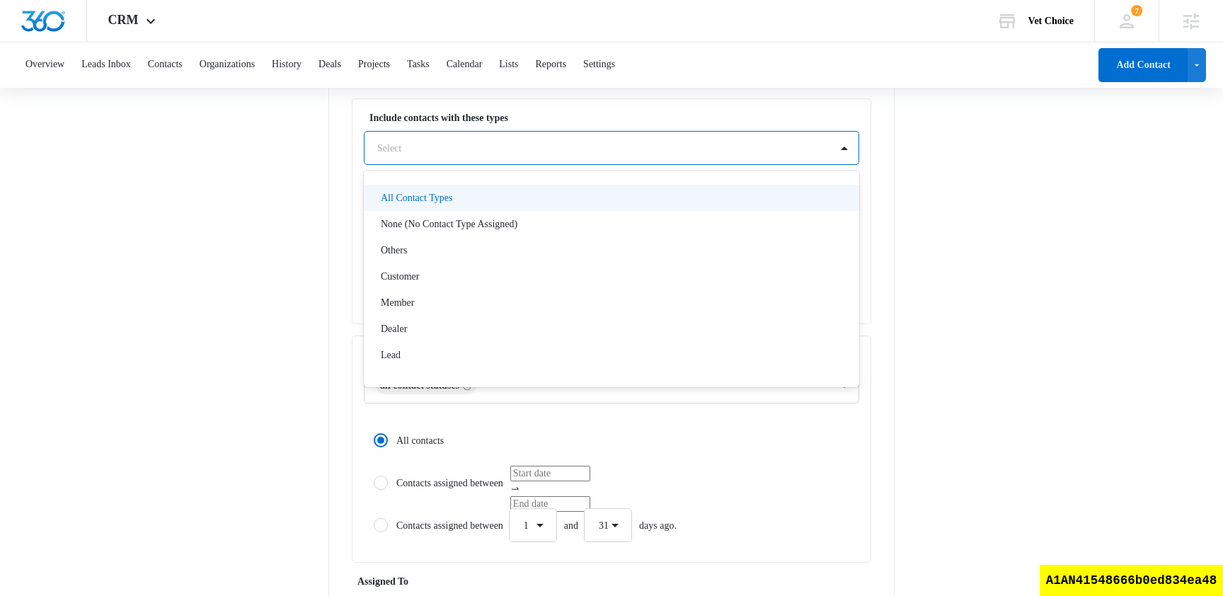
click at [467, 148] on div at bounding box center [594, 148] width 435 height 18
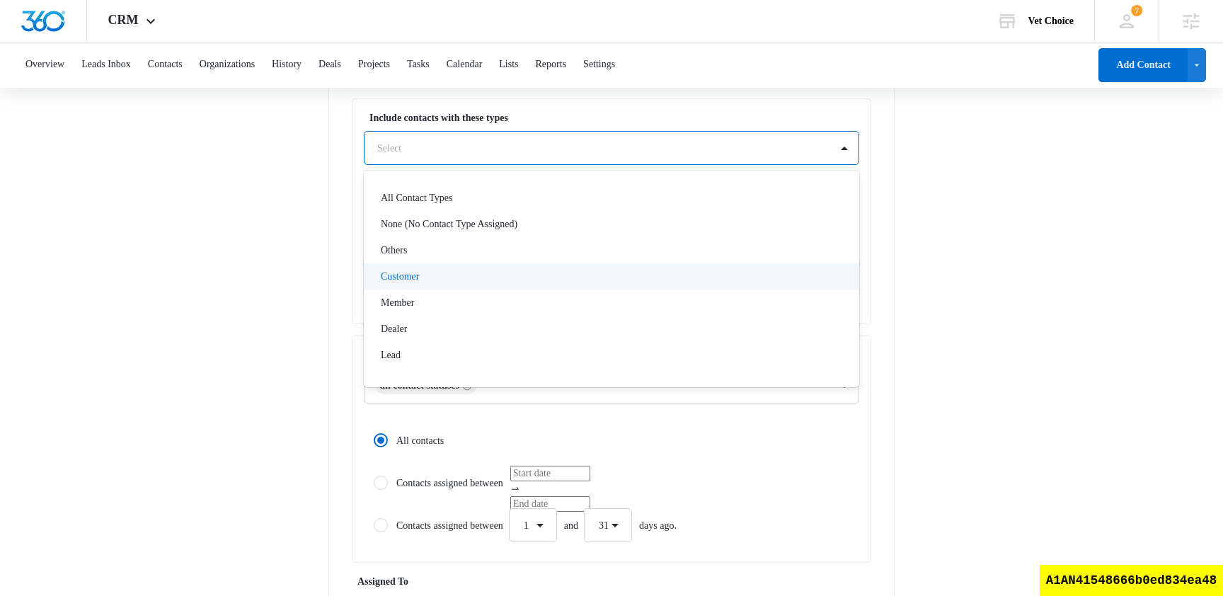
click at [429, 274] on div "Customer" at bounding box center [610, 276] width 459 height 15
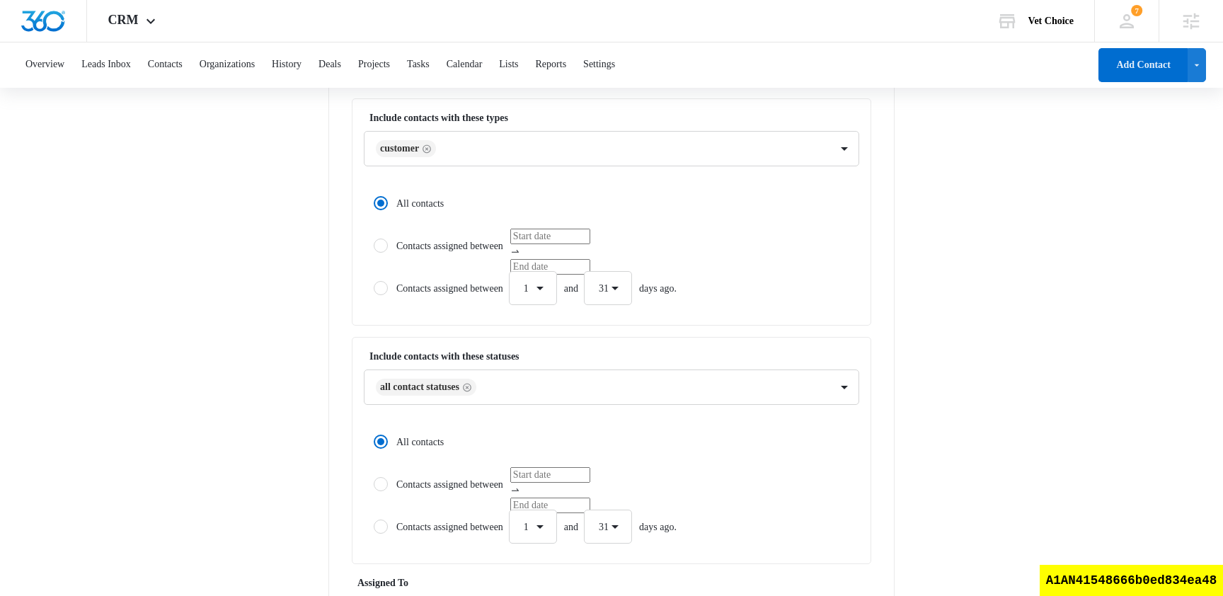
click at [296, 270] on main "Create New List Contacts In This List : 0 List Name * email type list Descripti…" at bounding box center [611, 358] width 1223 height 1016
click at [418, 250] on label "Contacts assigned between" at bounding box center [611, 246] width 495 height 34
click at [374, 250] on input "Contacts assigned between" at bounding box center [369, 246] width 10 height 10
radio input "false"
radio input "true"
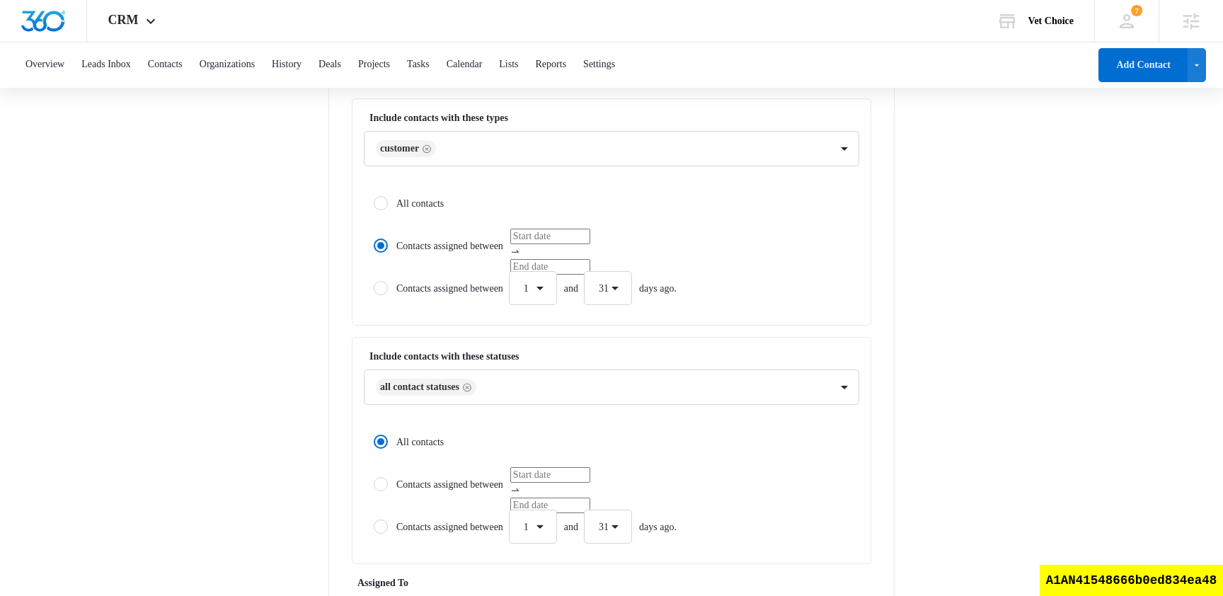
click at [417, 201] on label "All contacts" at bounding box center [611, 203] width 495 height 34
click at [374, 201] on input "All contacts" at bounding box center [369, 203] width 10 height 10
radio input "true"
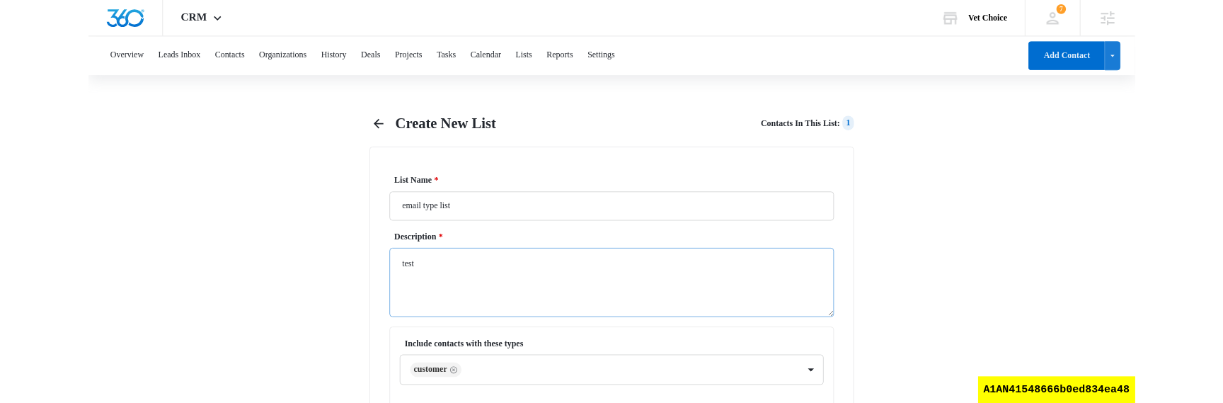
scroll to position [678, 0]
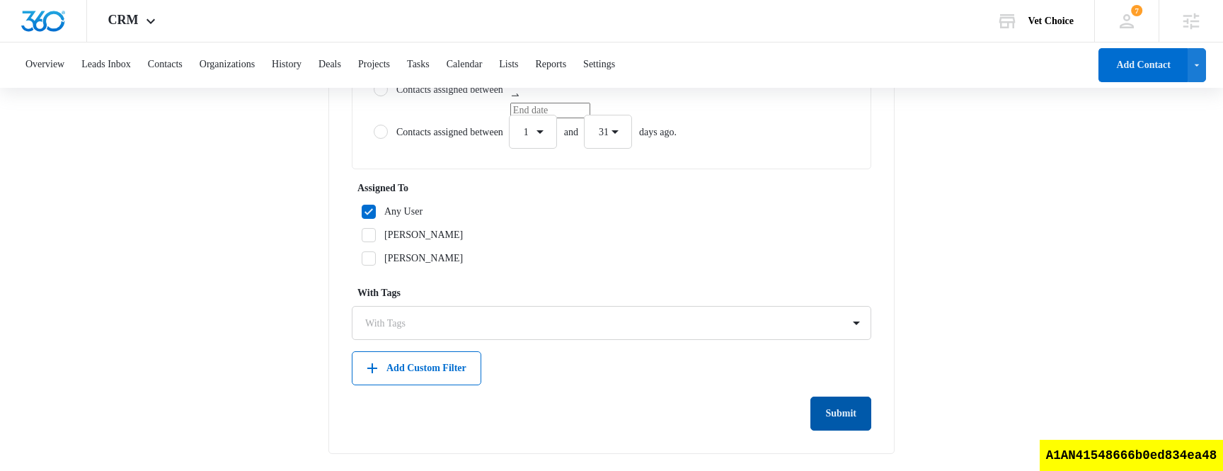
click at [839, 410] on button "Submit" at bounding box center [840, 413] width 61 height 34
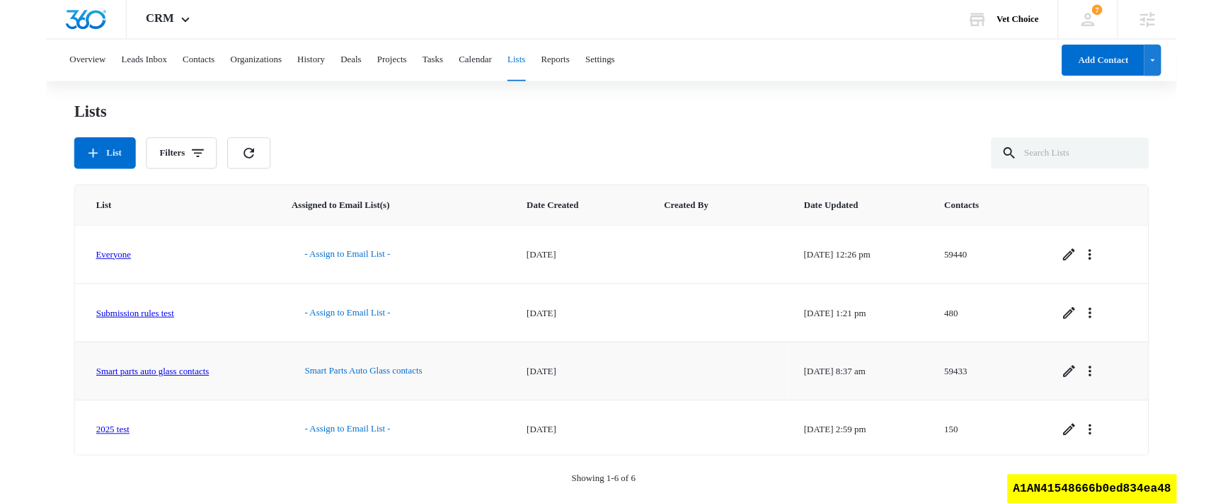
scroll to position [130, 0]
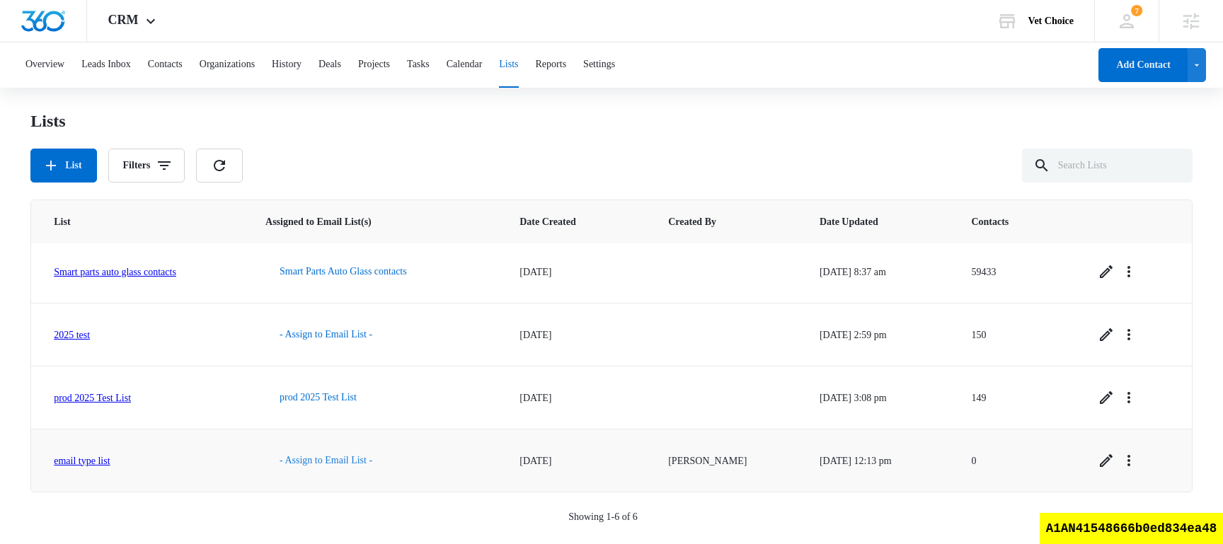
click at [362, 459] on button "- Assign to Email List -" at bounding box center [325, 461] width 121 height 34
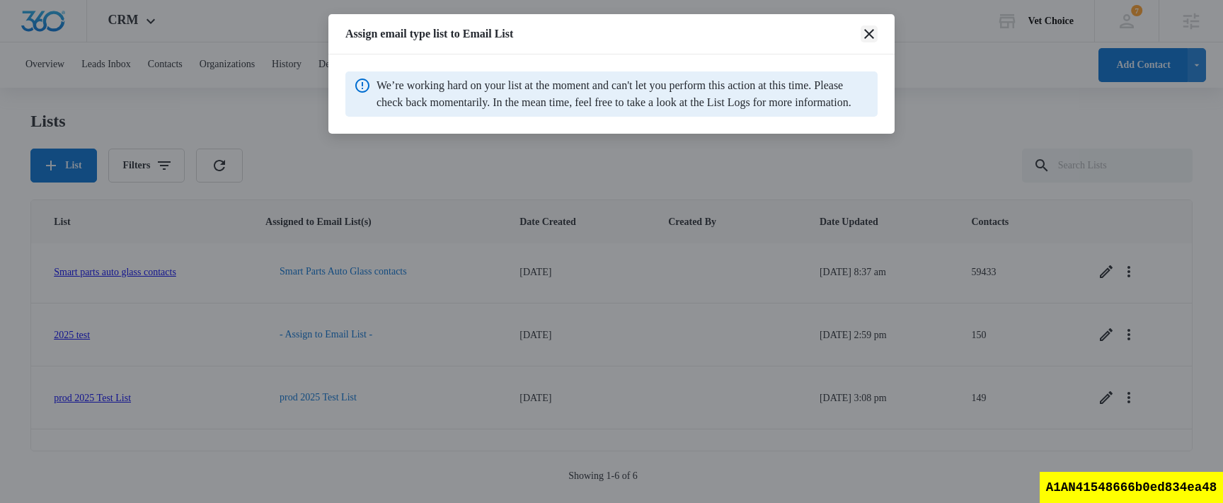
click at [868, 33] on icon "close" at bounding box center [869, 34] width 10 height 10
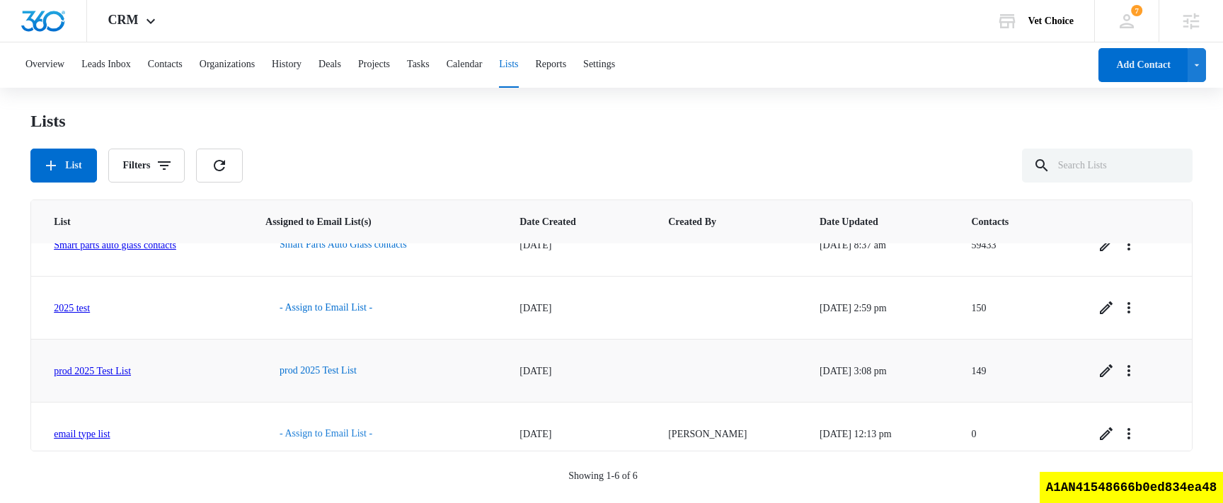
scroll to position [171, 0]
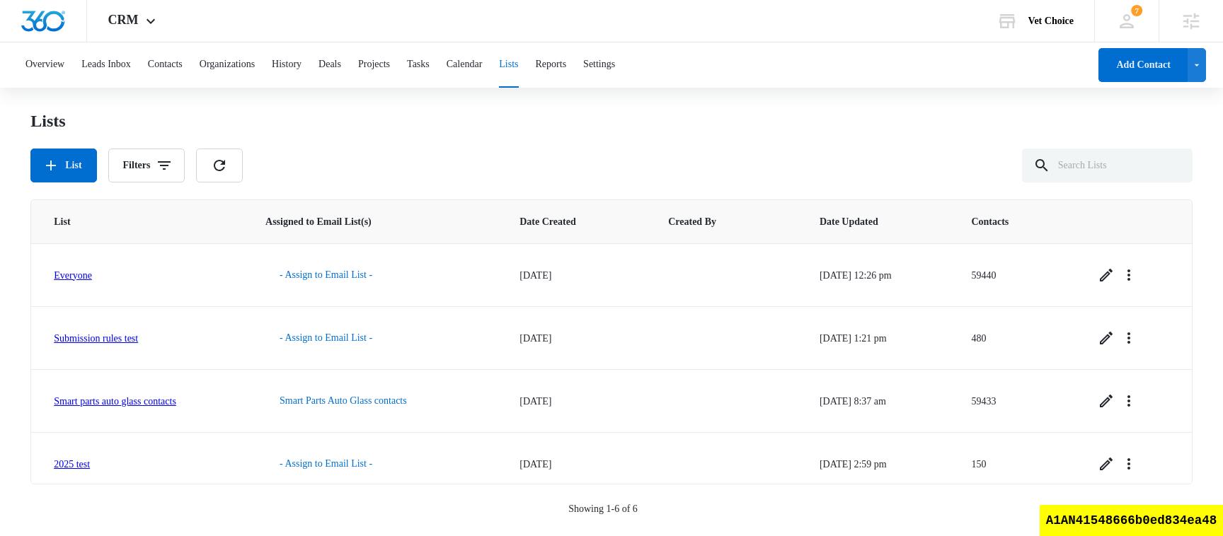
scroll to position [137, 0]
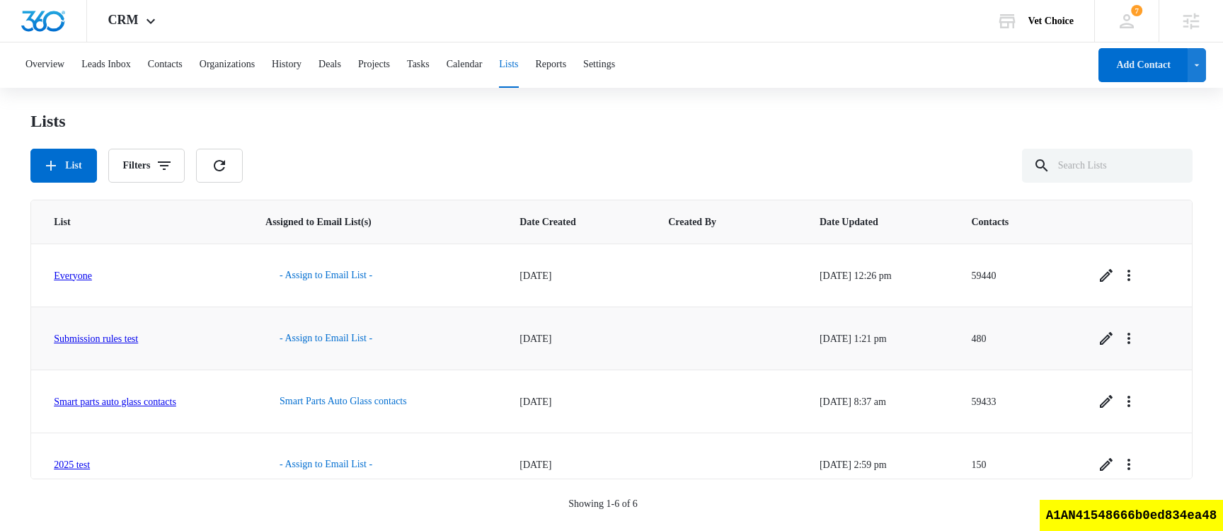
scroll to position [143, 0]
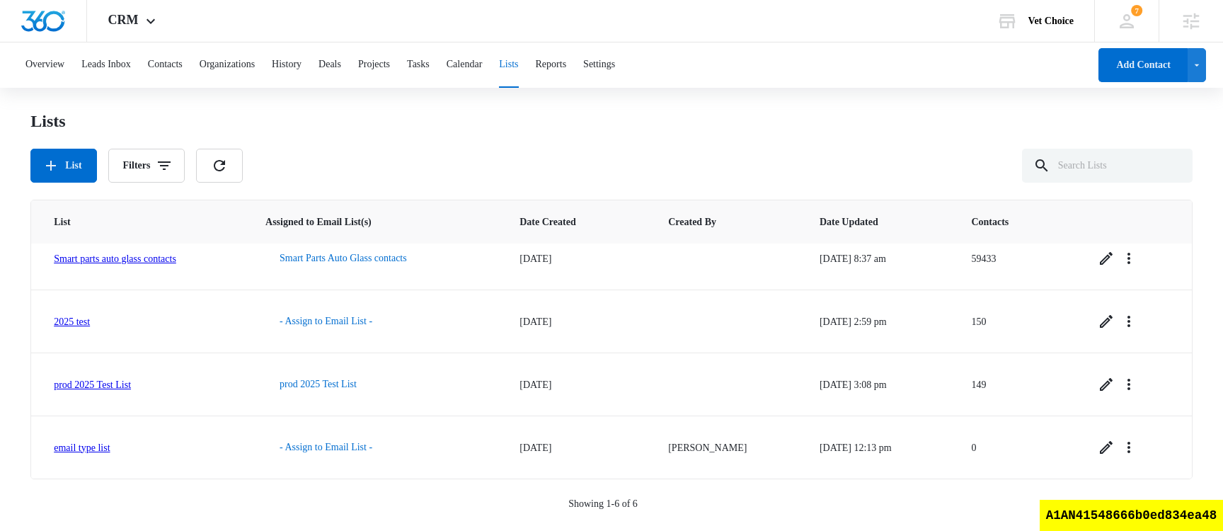
click at [720, 138] on div "Lists List Filters" at bounding box center [611, 146] width 1162 height 72
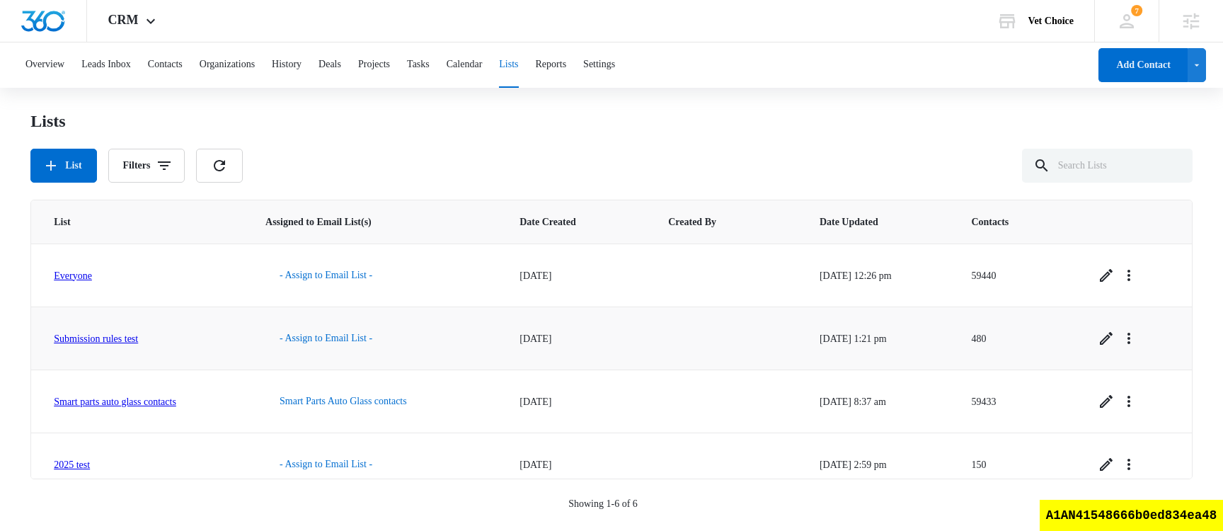
scroll to position [143, 0]
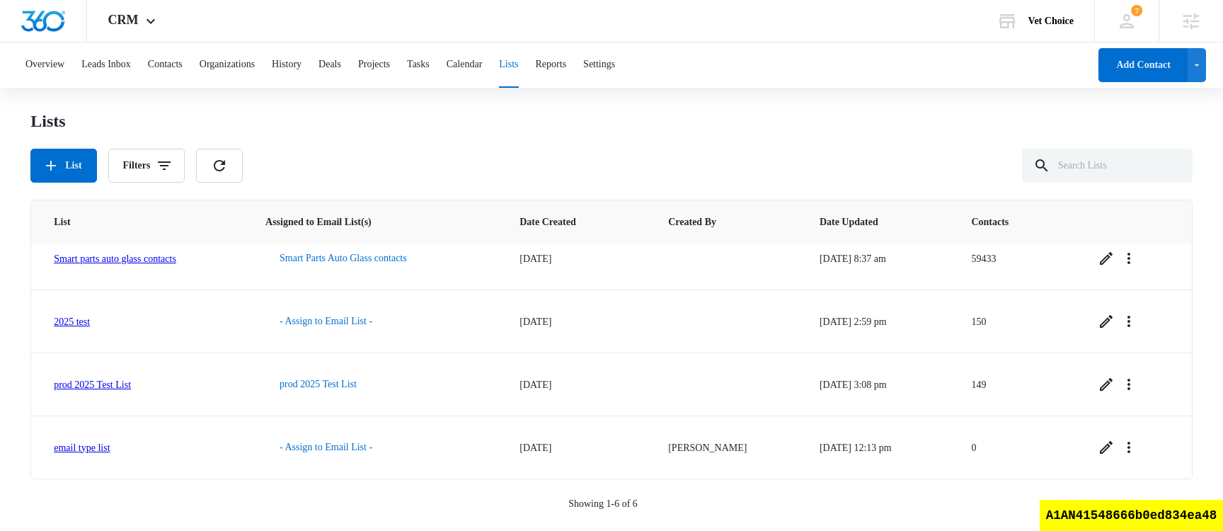
click at [573, 147] on div "Lists List Filters" at bounding box center [611, 146] width 1162 height 72
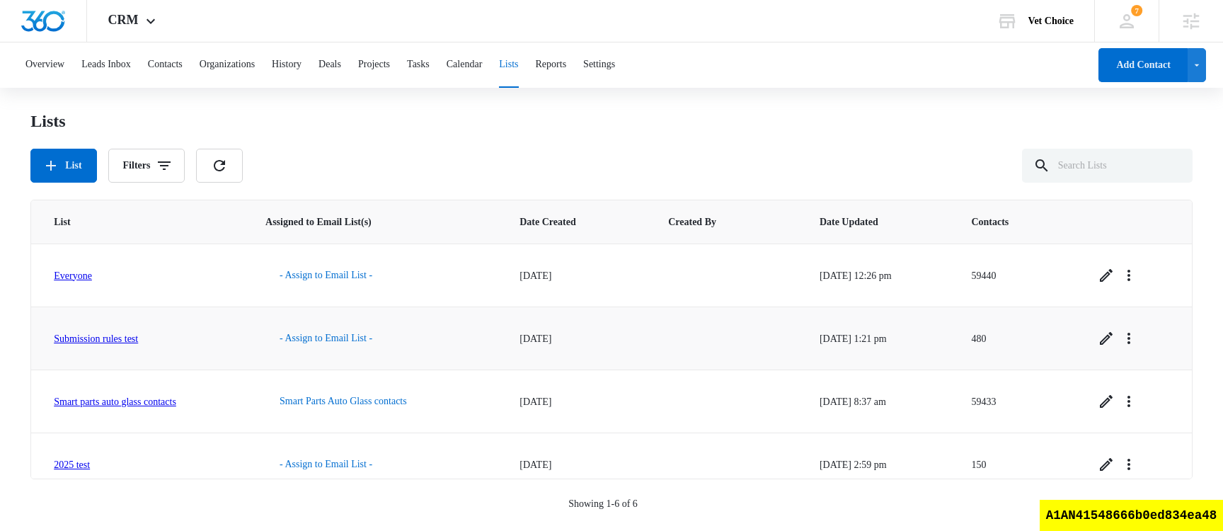
scroll to position [143, 0]
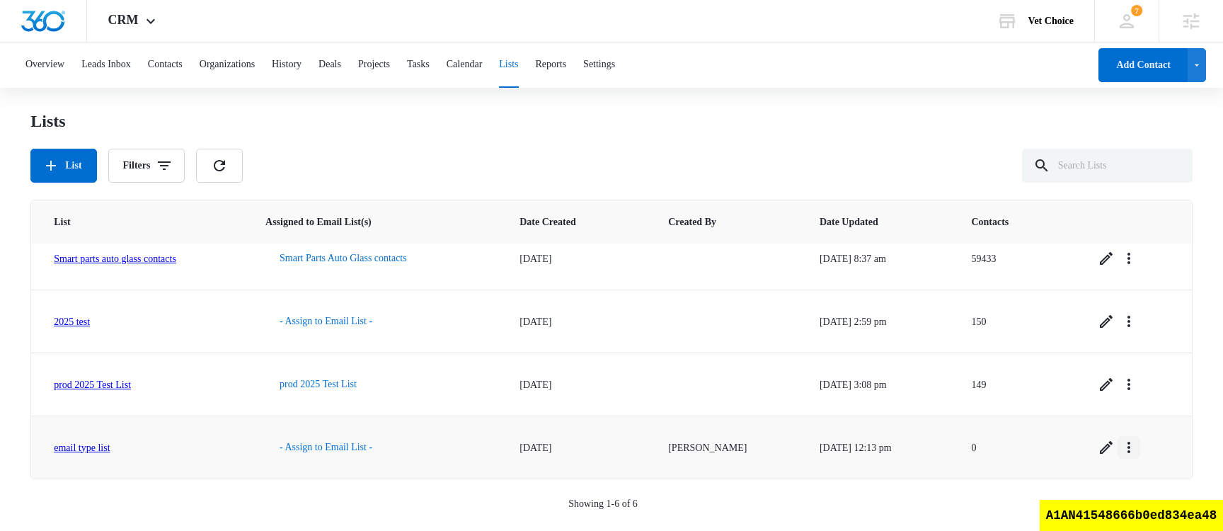
click at [1137, 452] on icon "Overflow Menu" at bounding box center [1128, 447] width 17 height 17
click at [1102, 361] on div "Refresh List" at bounding box center [1088, 365] width 57 height 10
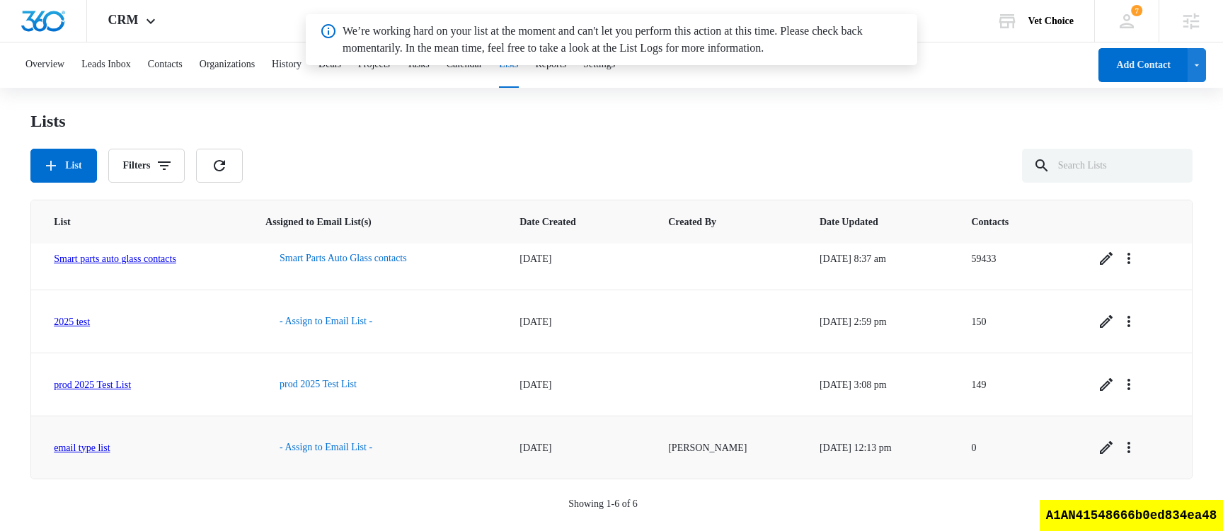
click at [94, 445] on link "email type list" at bounding box center [82, 447] width 56 height 11
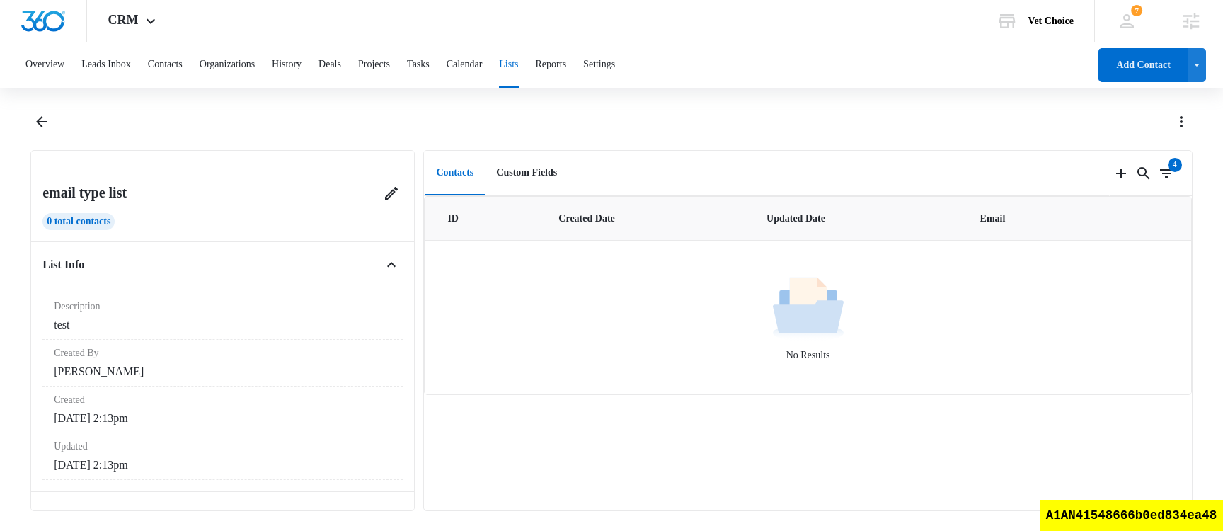
click at [518, 62] on button "Lists" at bounding box center [508, 64] width 19 height 45
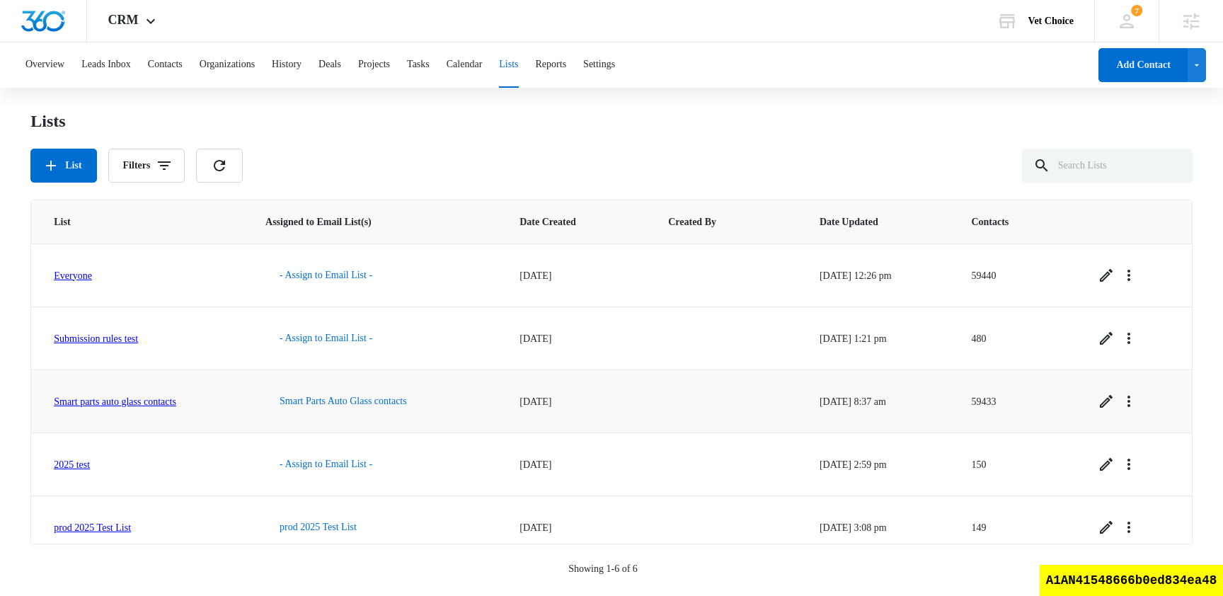
scroll to position [78, 0]
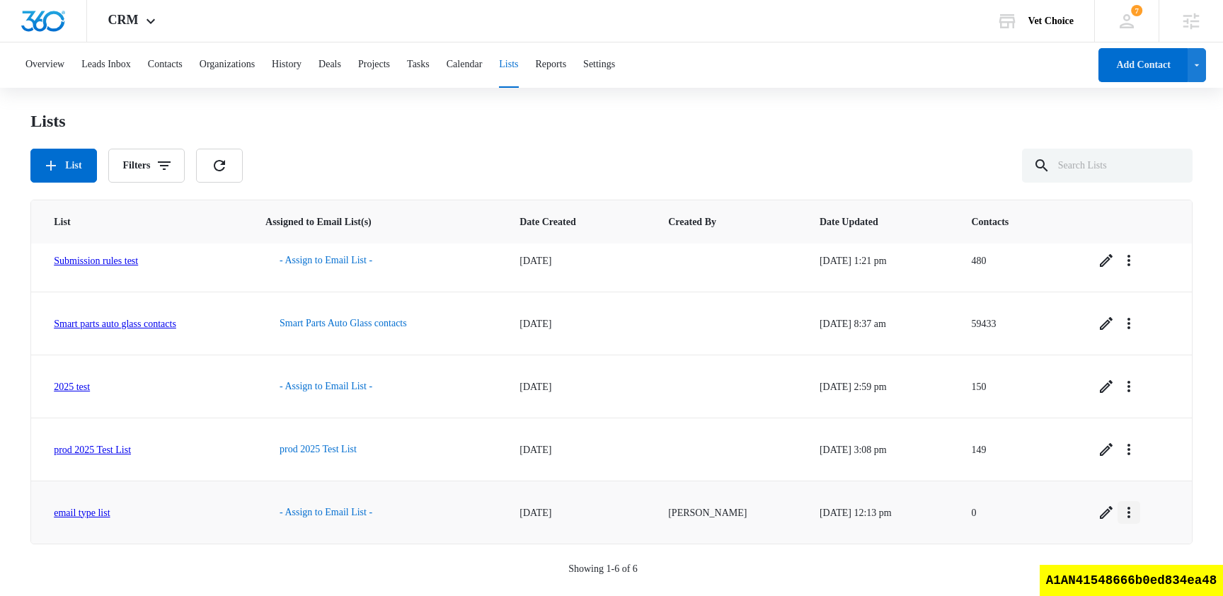
click at [1137, 513] on icon "Overflow Menu" at bounding box center [1128, 512] width 17 height 17
click at [1102, 452] on div "View List Log" at bounding box center [1088, 452] width 57 height 10
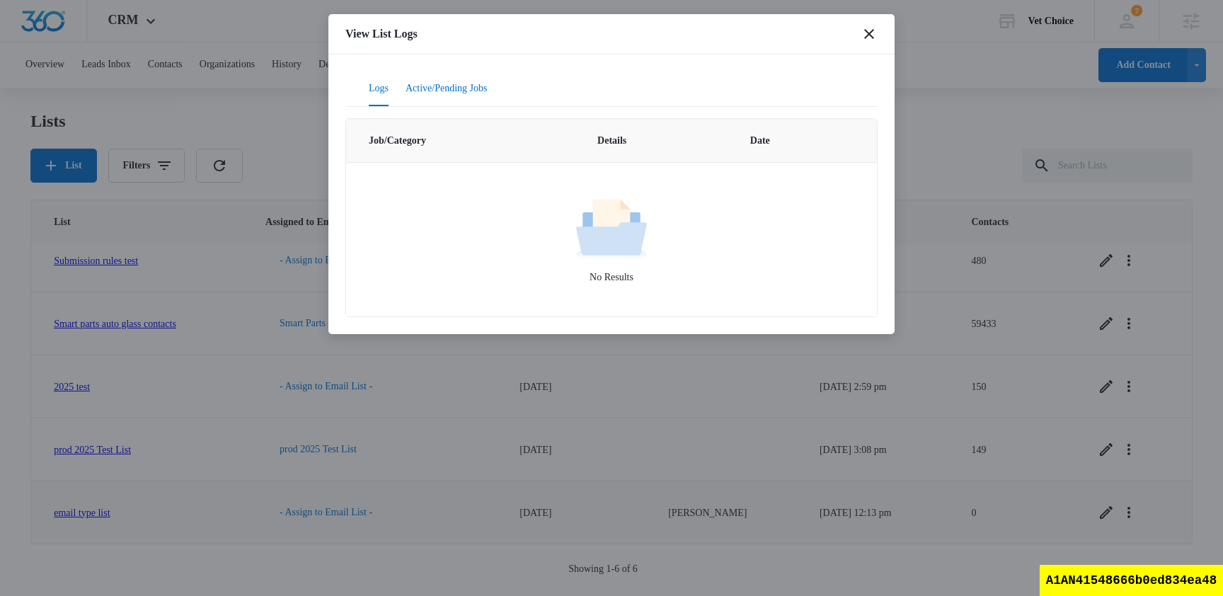
click at [472, 89] on button "Active/Pending Jobs" at bounding box center [447, 89] width 82 height 34
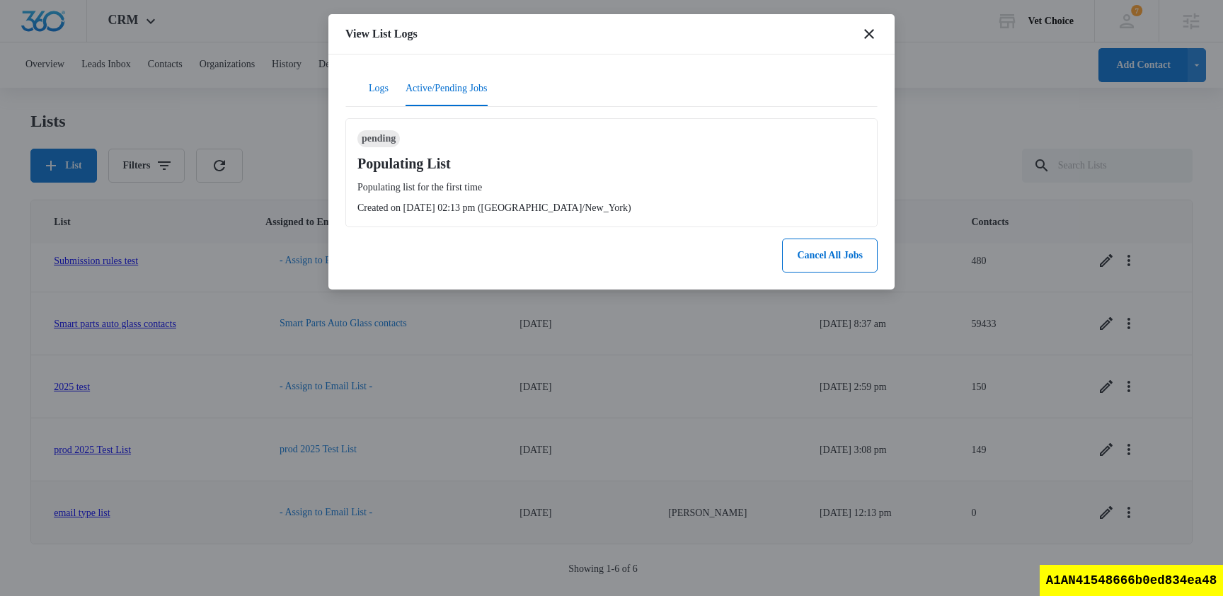
click at [383, 91] on button "Logs" at bounding box center [379, 89] width 20 height 34
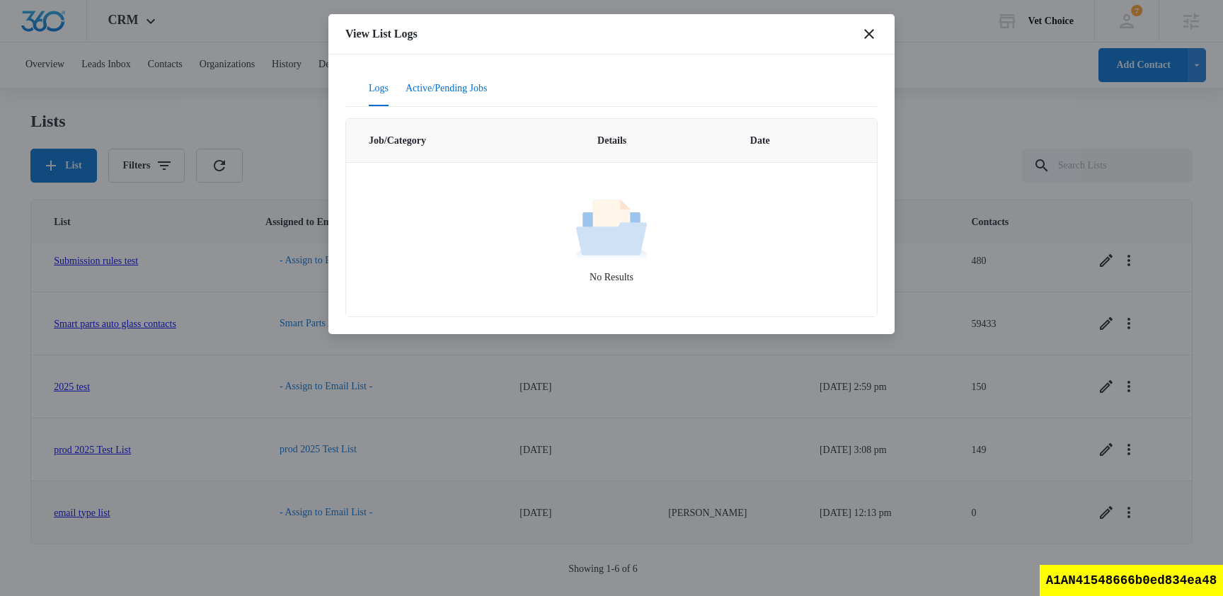
click at [465, 94] on button "Active/Pending Jobs" at bounding box center [447, 89] width 82 height 34
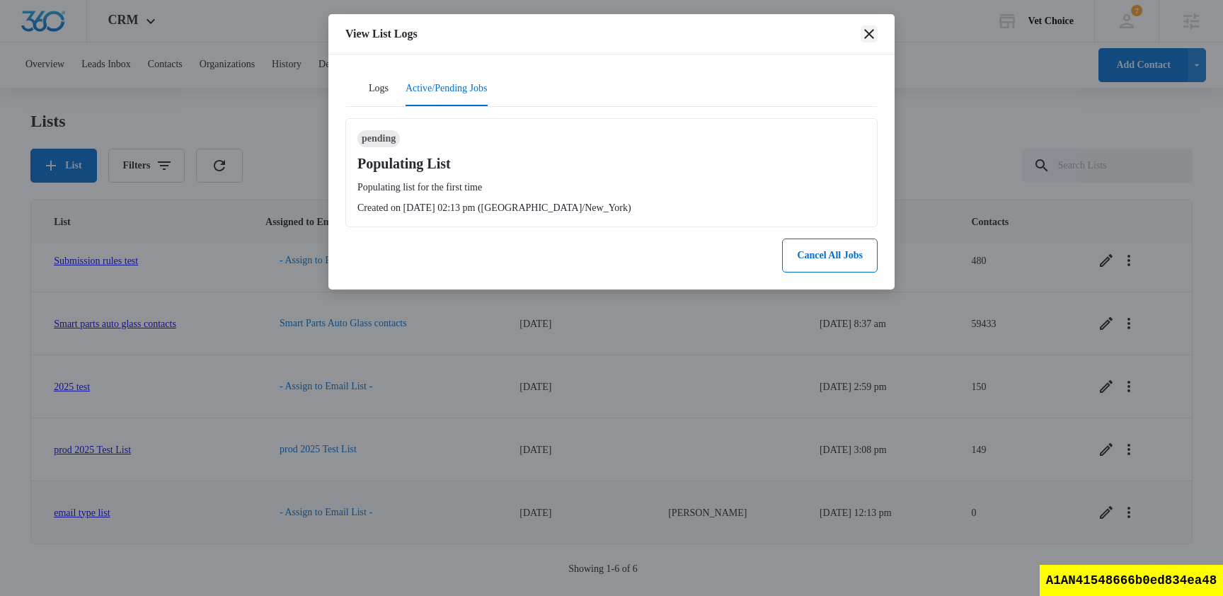
click at [867, 33] on icon "close" at bounding box center [869, 34] width 10 height 10
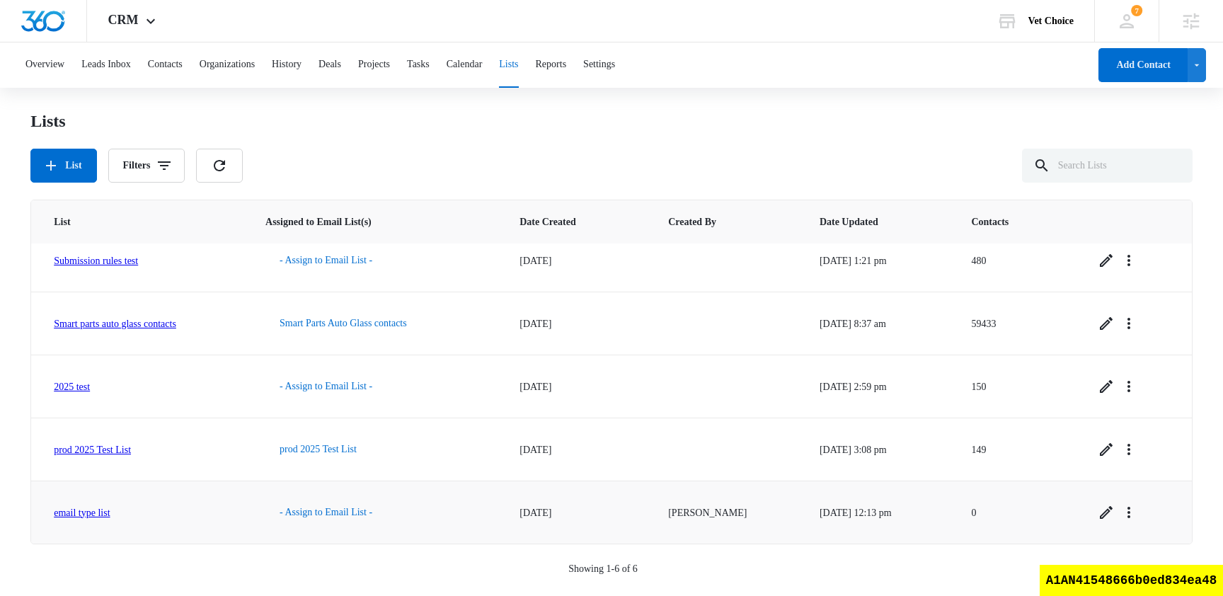
click at [730, 136] on div "Lists List Filters" at bounding box center [611, 146] width 1162 height 72
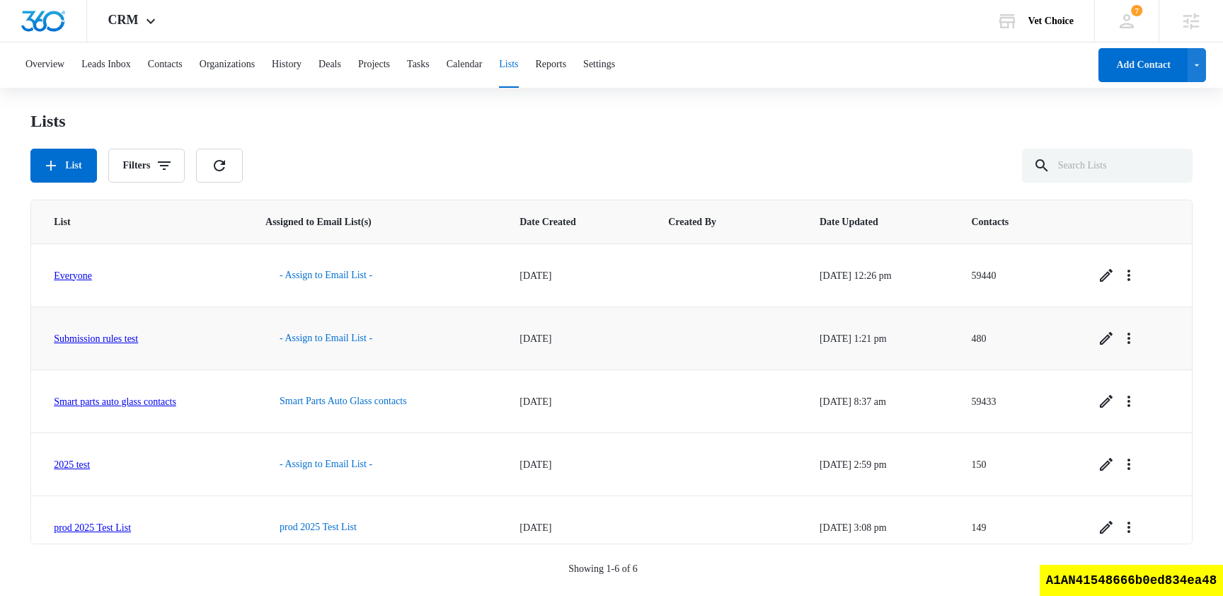
scroll to position [78, 0]
